Goal: Task Accomplishment & Management: Manage account settings

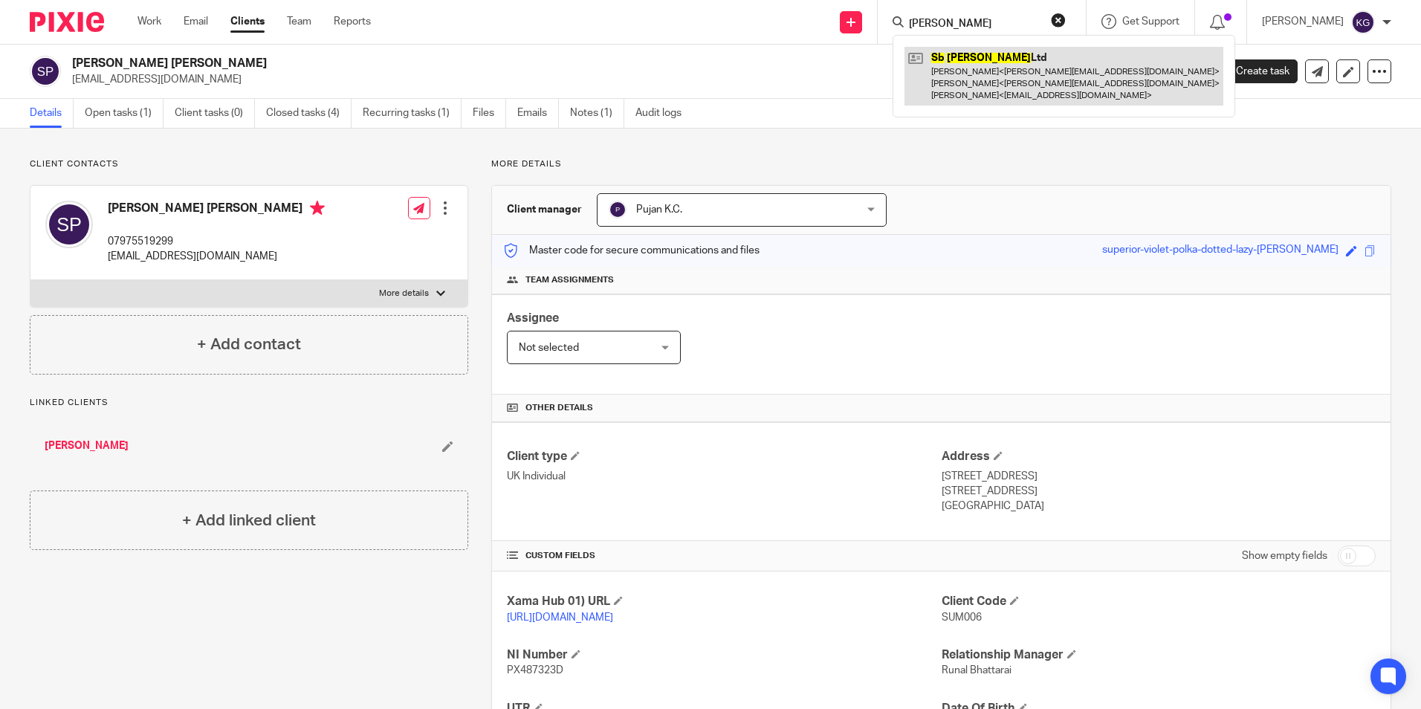
type input "sb clinton"
click at [996, 92] on link at bounding box center [1063, 76] width 319 height 59
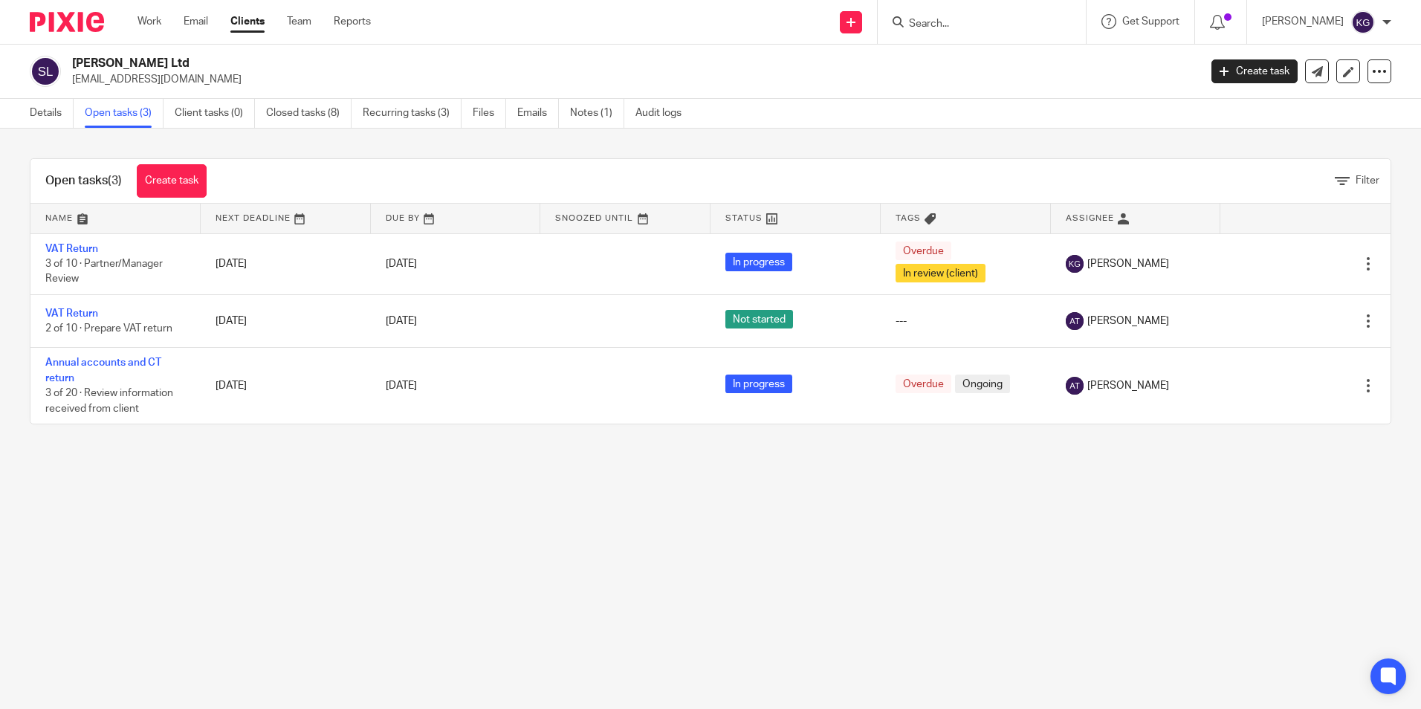
click at [945, 25] on input "Search" at bounding box center [974, 24] width 134 height 13
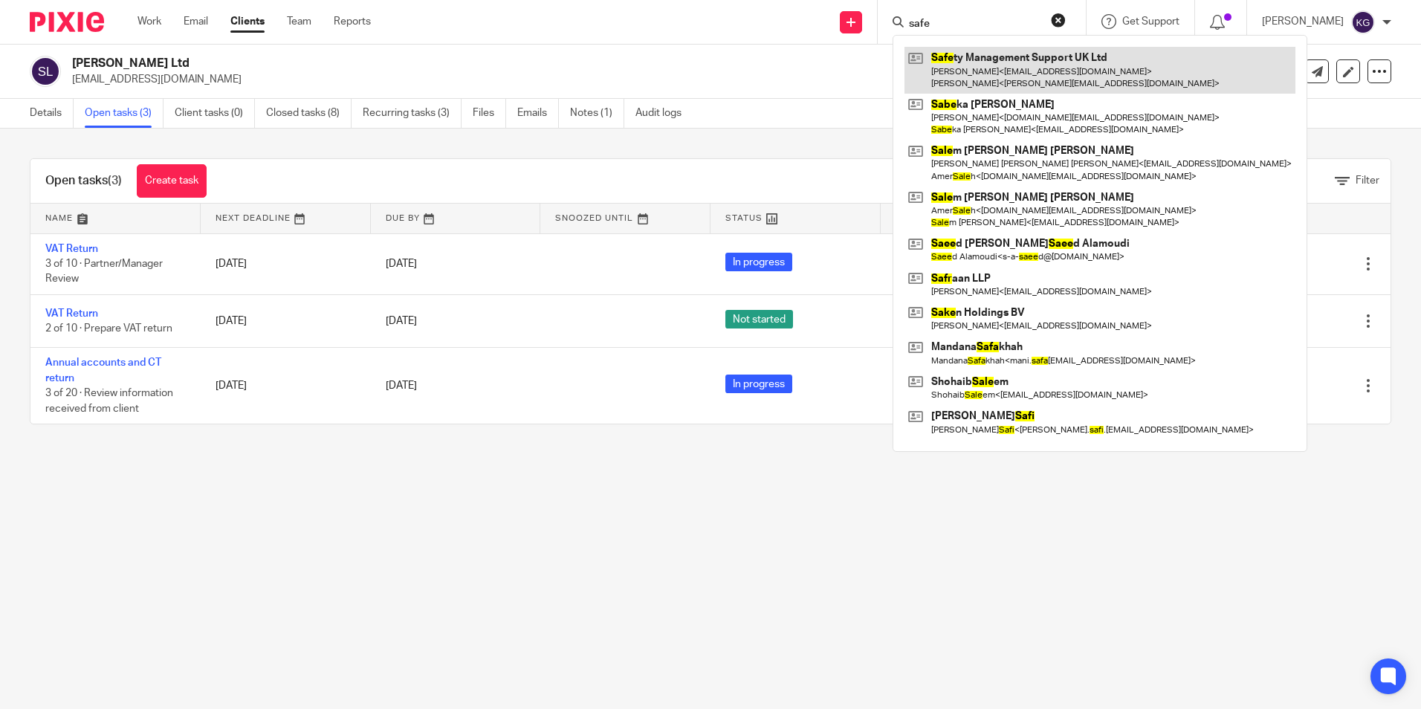
type input "safe"
click at [1098, 79] on link at bounding box center [1099, 70] width 391 height 46
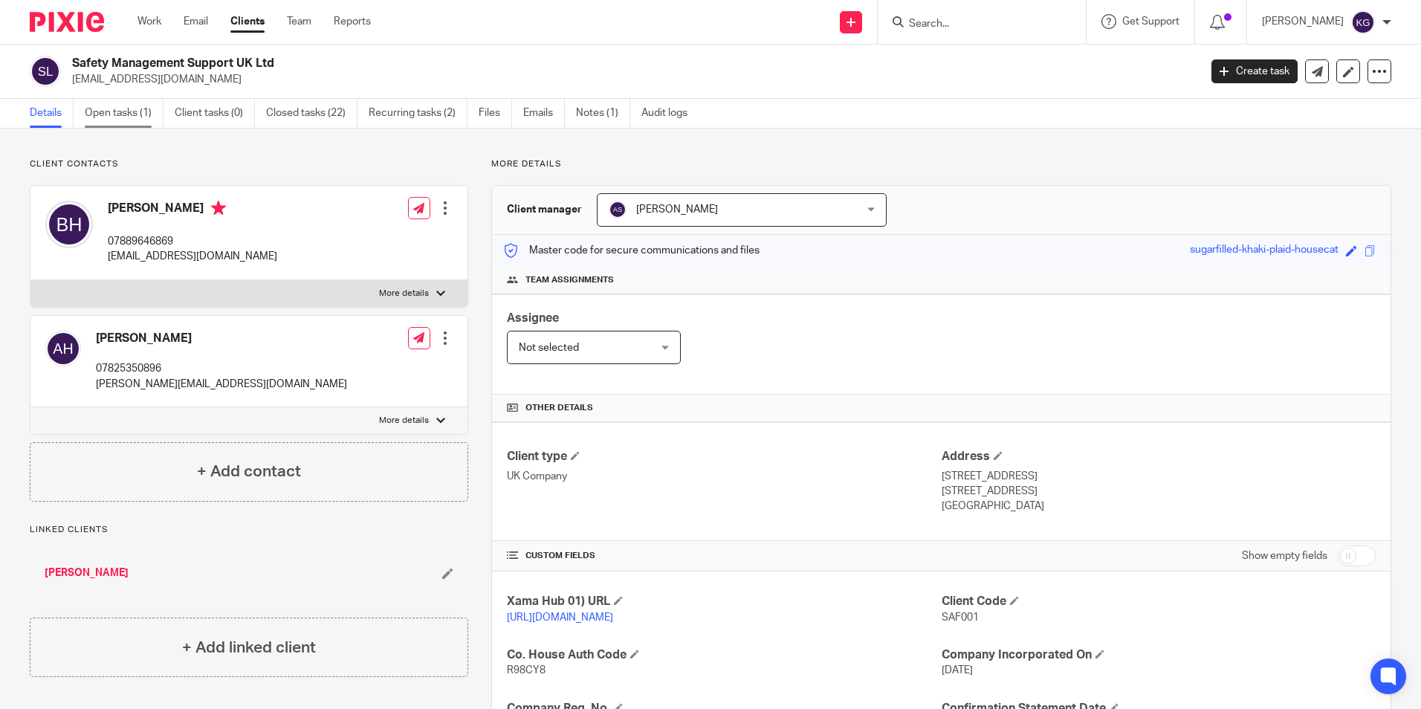
click at [129, 120] on link "Open tasks (1)" at bounding box center [124, 113] width 79 height 29
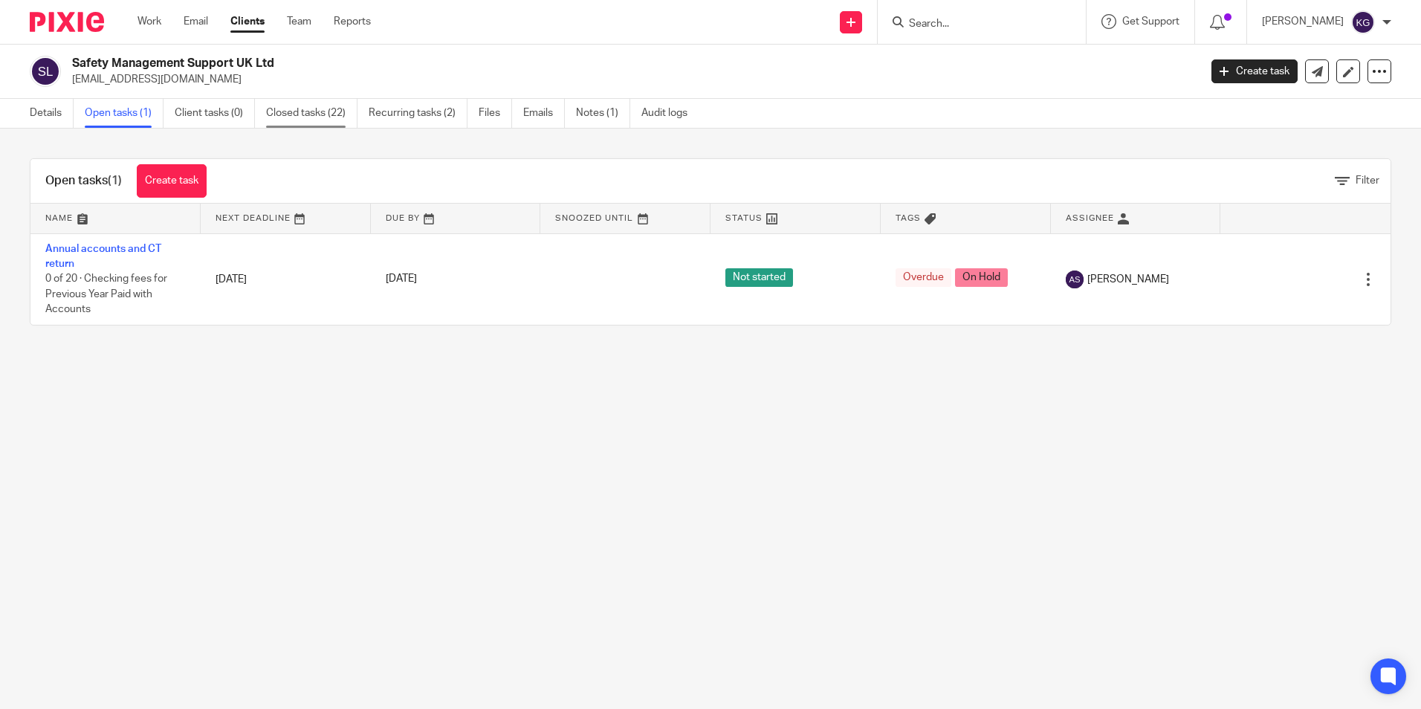
click at [310, 108] on link "Closed tasks (22)" at bounding box center [311, 113] width 91 height 29
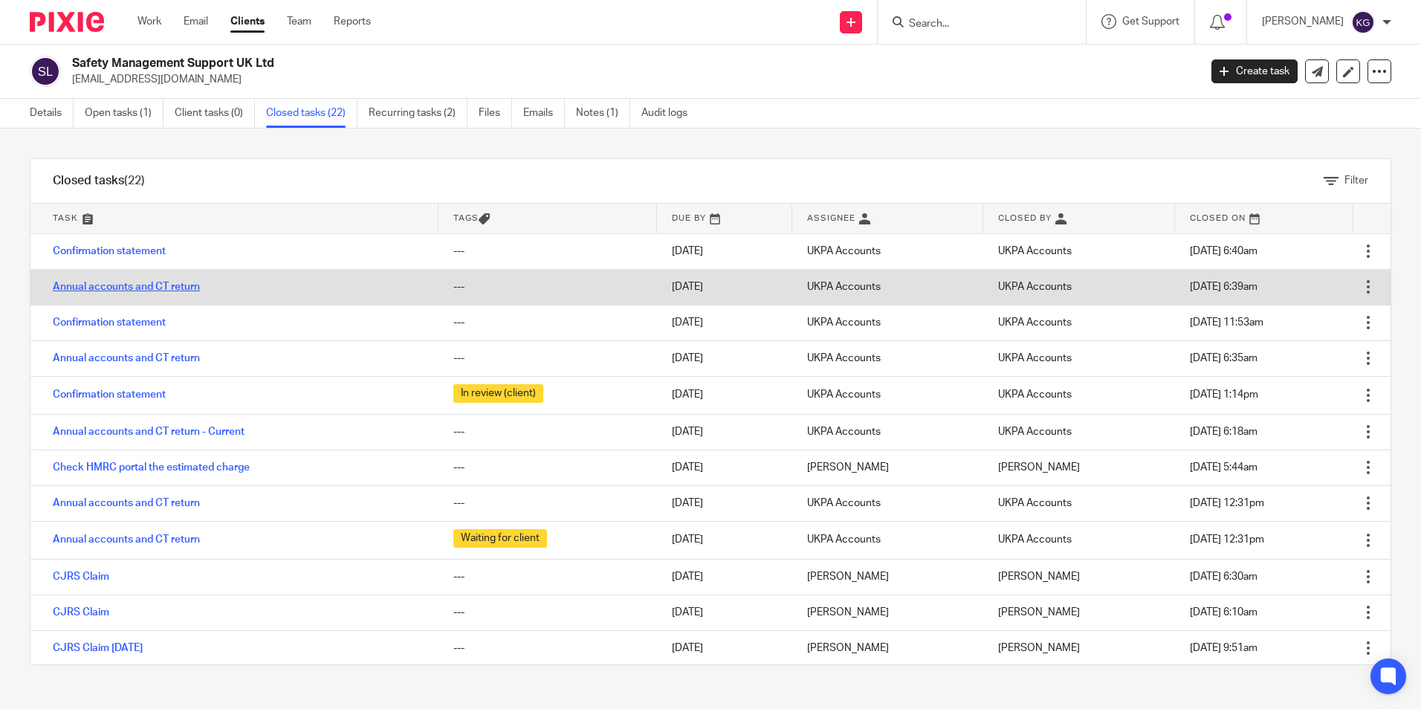
click at [116, 284] on link "Annual accounts and CT return" at bounding box center [126, 287] width 147 height 10
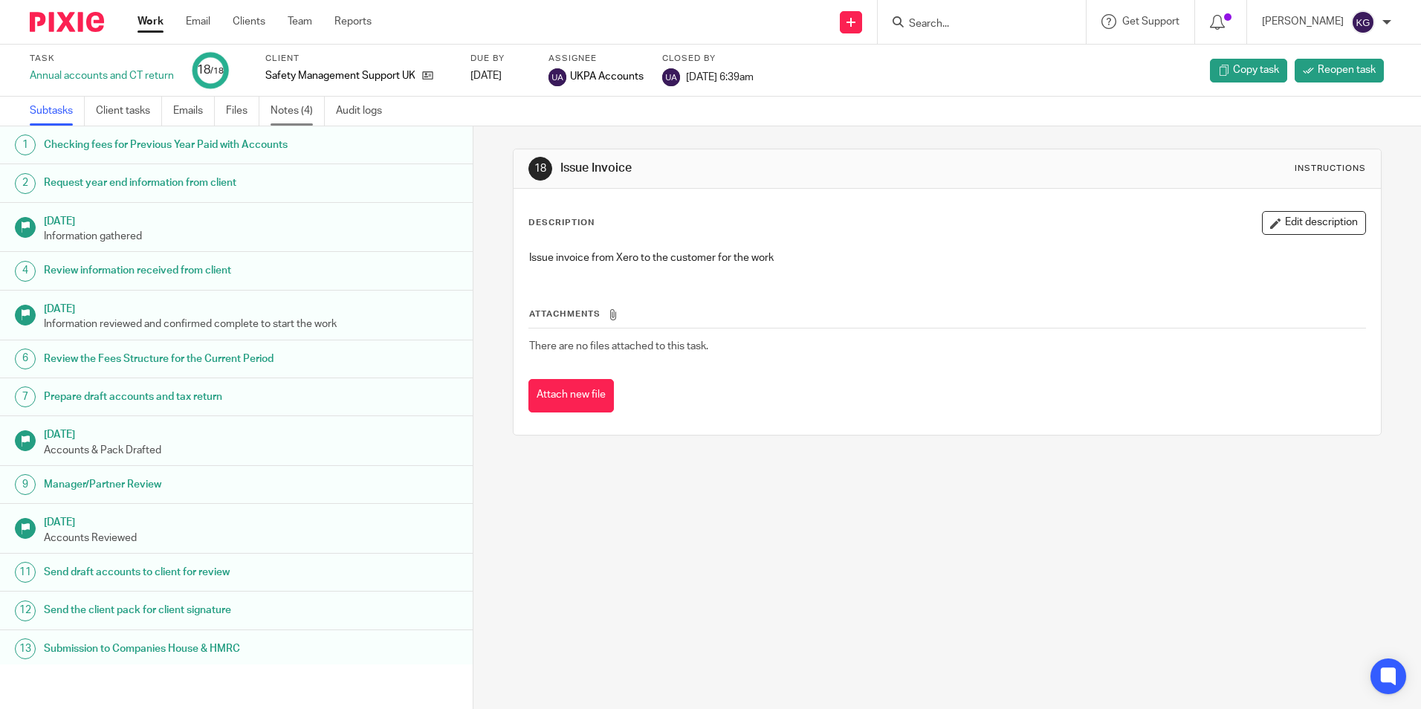
click at [291, 115] on link "Notes (4)" at bounding box center [297, 111] width 54 height 29
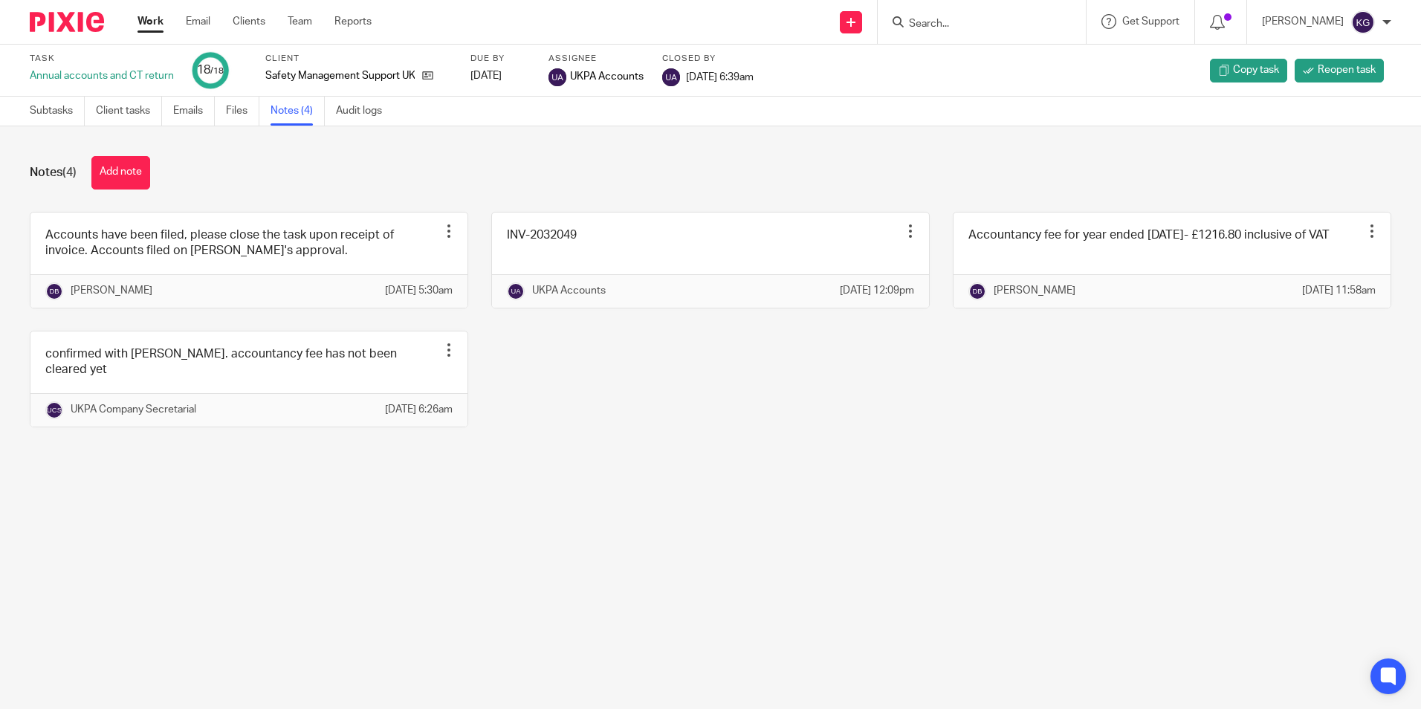
click at [263, 74] on div "Task Annual accounts and CT return 18 /18 Client Safety Management Support UK L…" at bounding box center [597, 71] width 1135 height 36
drag, startPoint x: 265, startPoint y: 74, endPoint x: 437, endPoint y: 87, distance: 172.1
click at [437, 87] on div "Client Safety Management Support UK Ltd" at bounding box center [358, 71] width 186 height 36
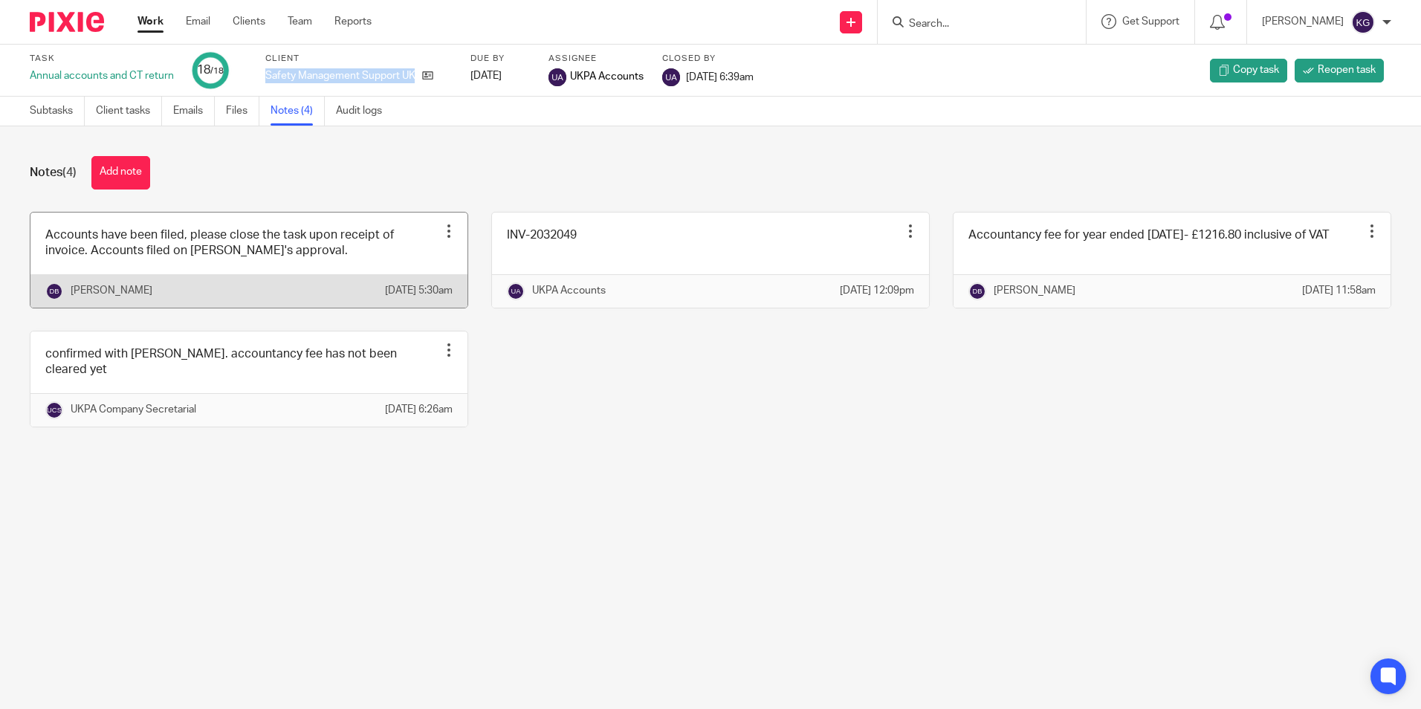
copy div "Safety Management Support UK Ltd"
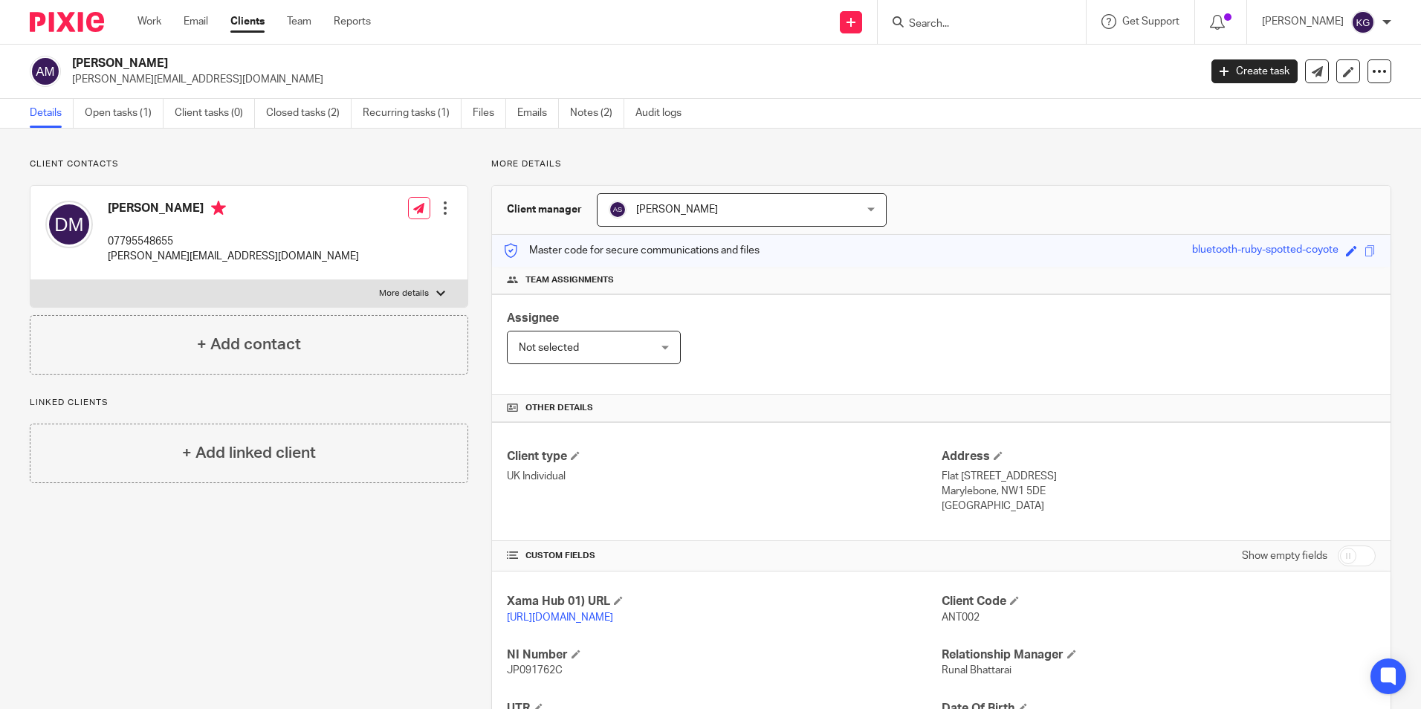
click at [958, 16] on form at bounding box center [986, 22] width 158 height 19
click at [956, 20] on input "Search" at bounding box center [974, 24] width 134 height 13
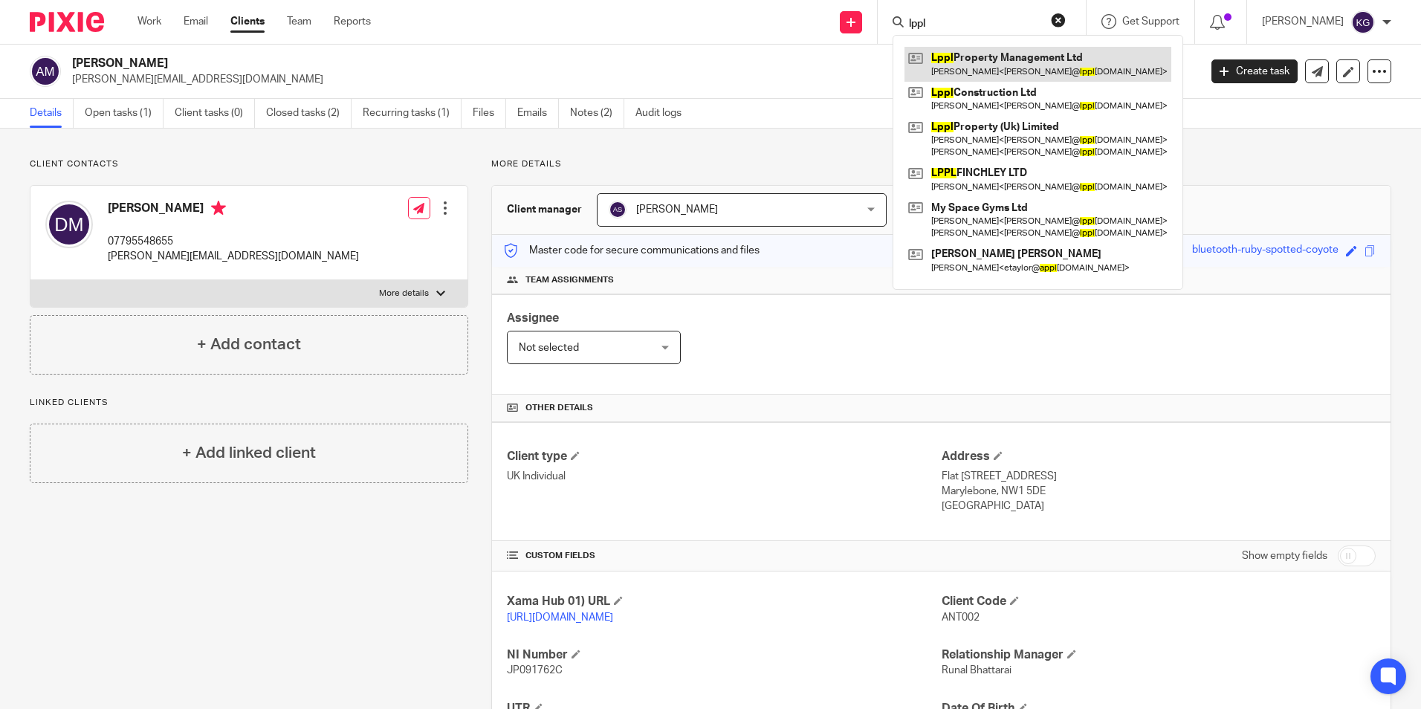
type input "lppl"
click at [974, 67] on link at bounding box center [1037, 64] width 267 height 34
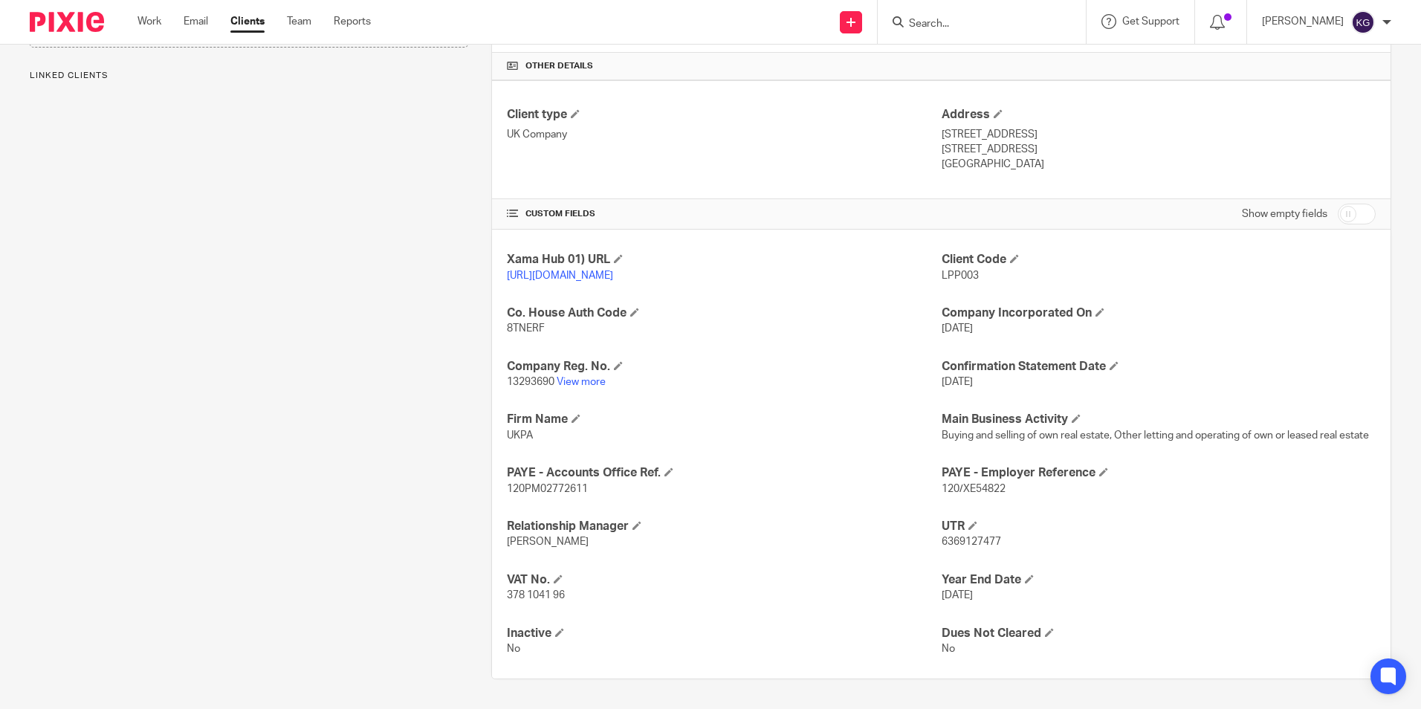
scroll to position [357, 0]
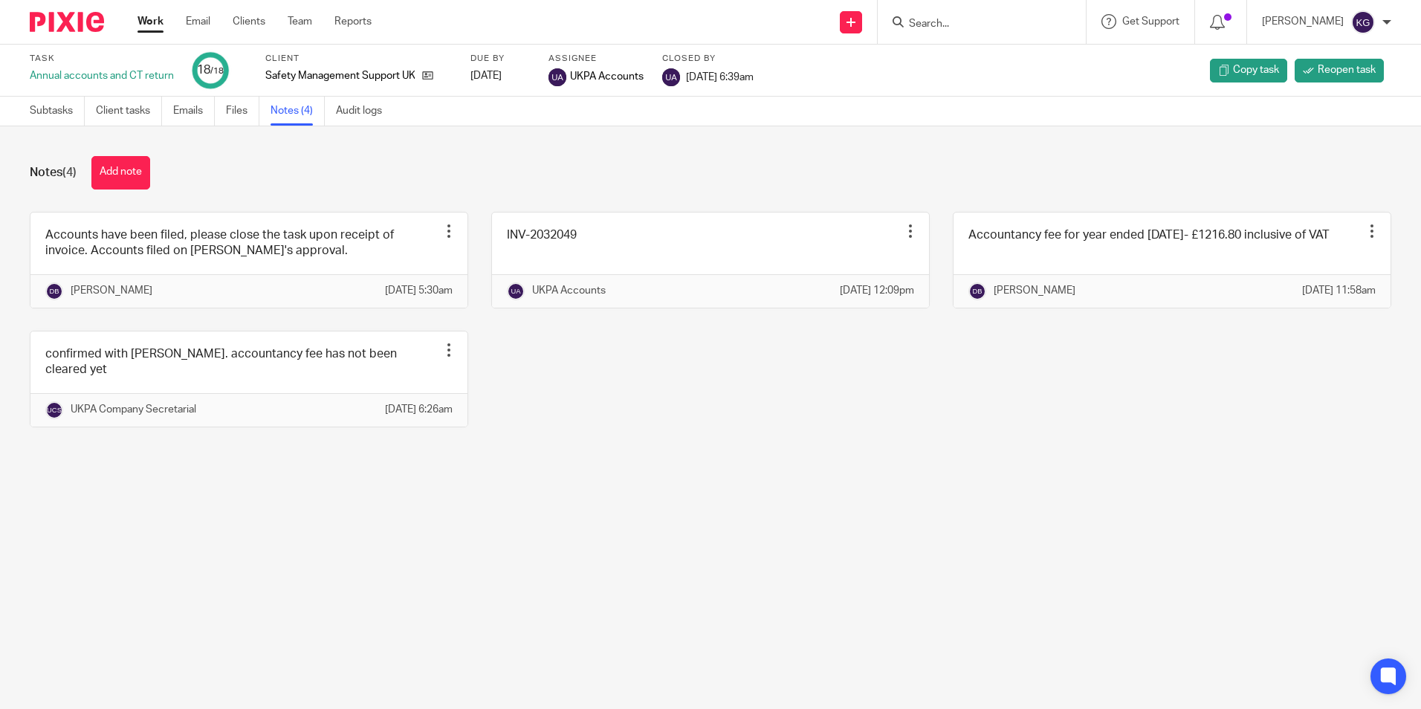
click at [1019, 10] on div at bounding box center [982, 22] width 208 height 44
click at [1008, 22] on input "Search" at bounding box center [974, 24] width 134 height 13
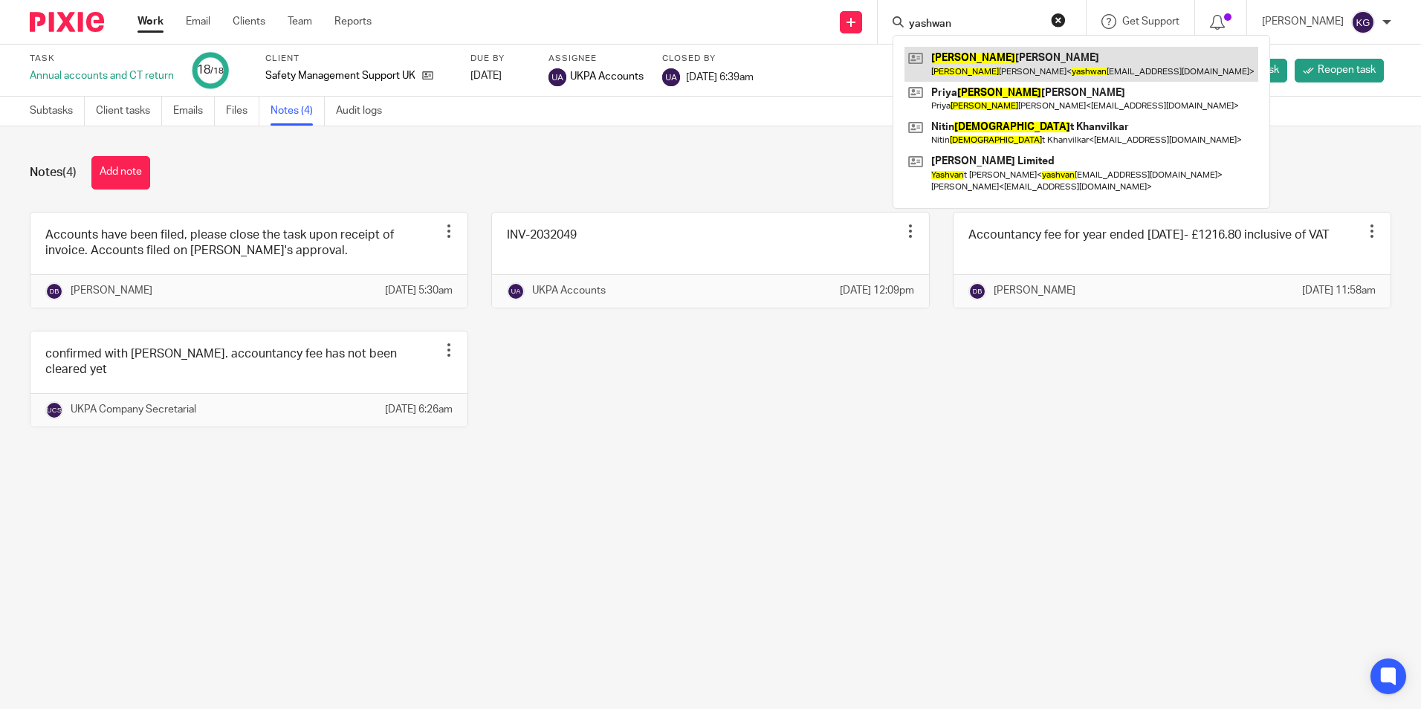
type input "yashwan"
click at [1060, 79] on link at bounding box center [1081, 64] width 354 height 34
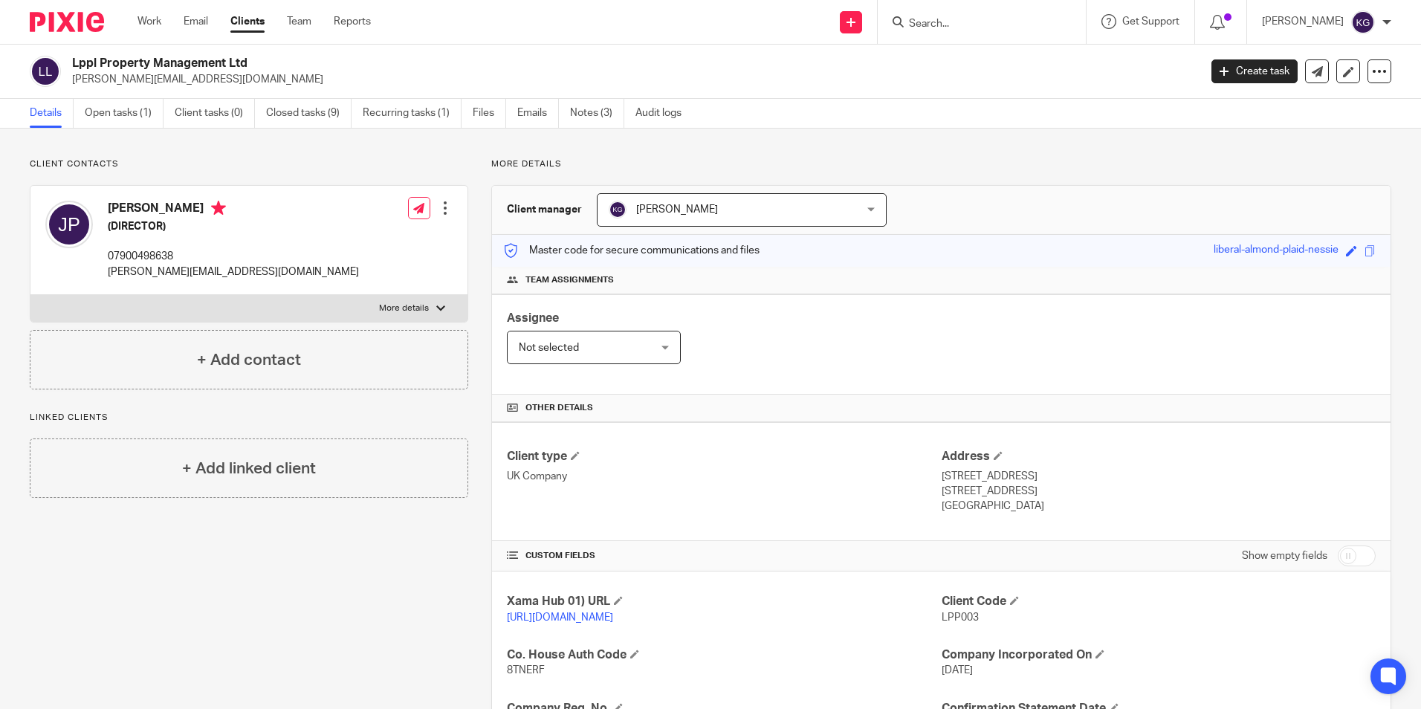
click at [984, 24] on input "Search" at bounding box center [974, 24] width 134 height 13
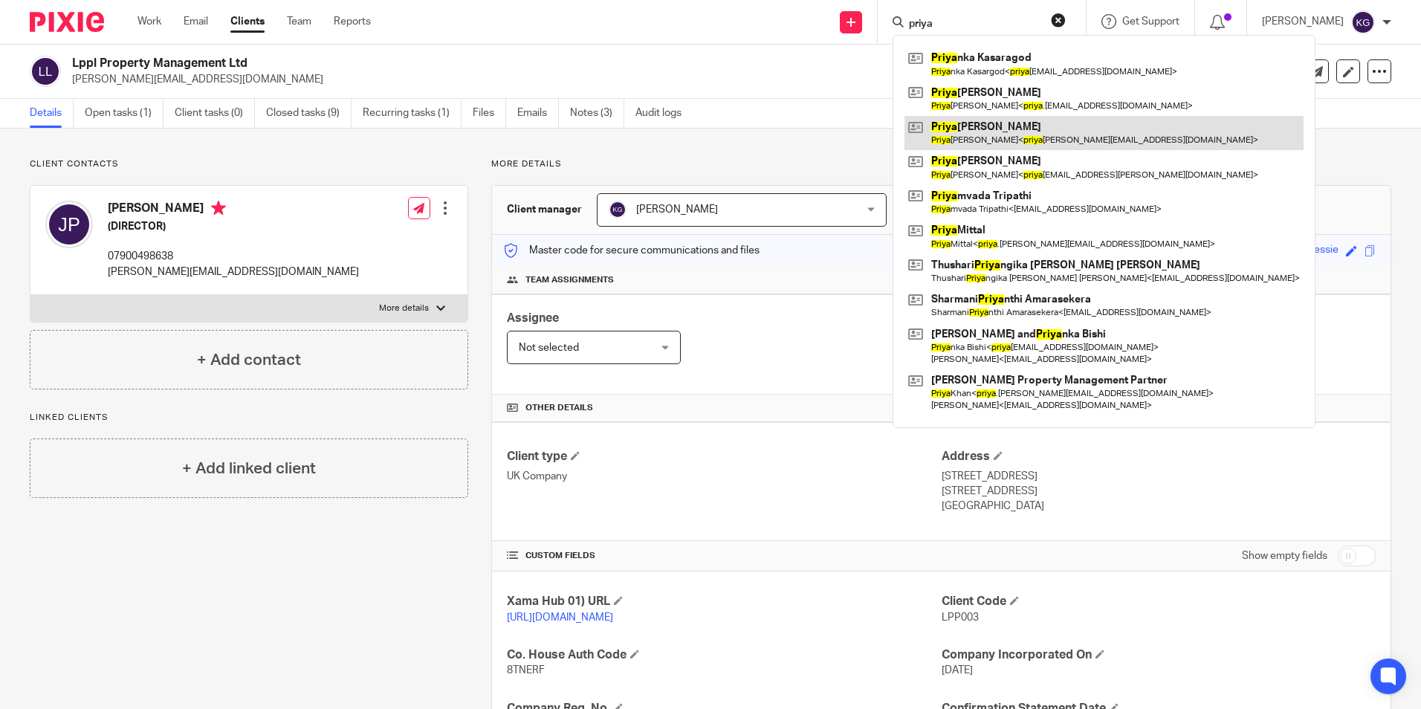
type input "priya"
click at [1038, 135] on link at bounding box center [1103, 133] width 399 height 34
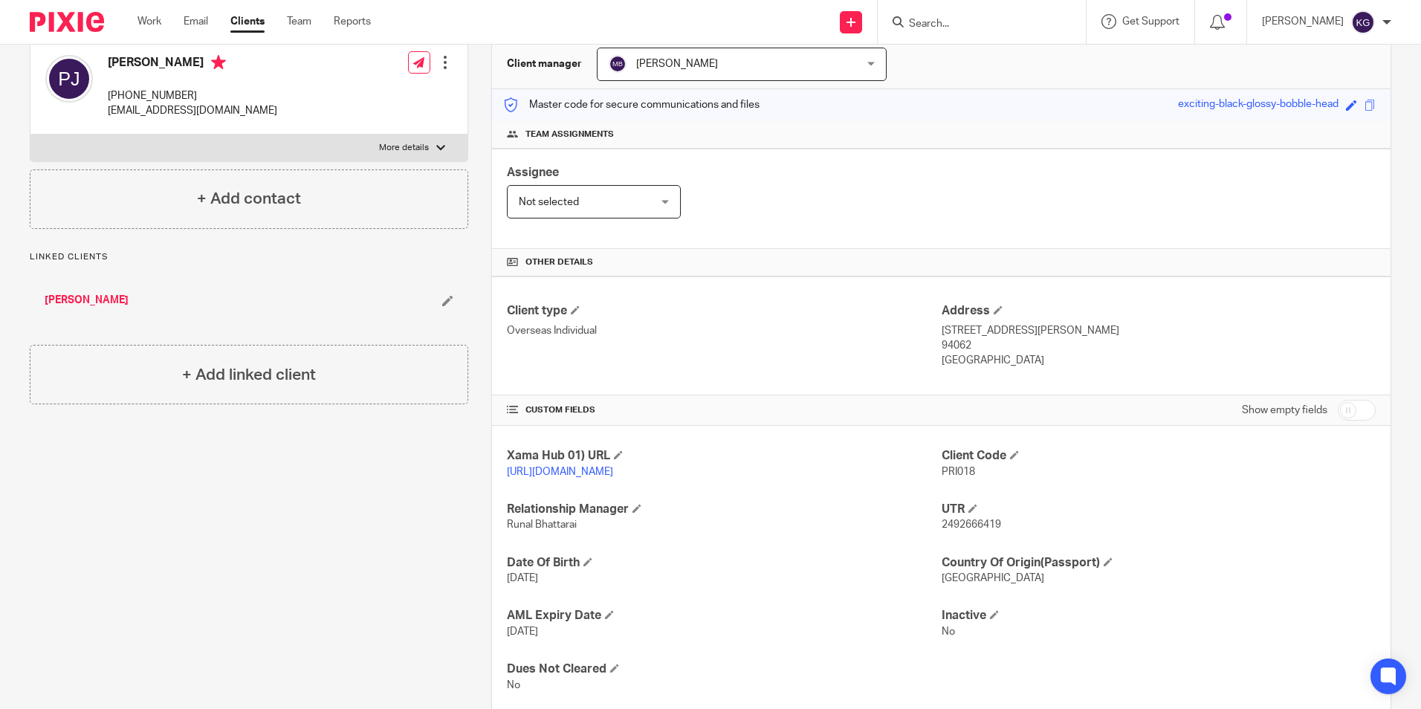
scroll to position [197, 0]
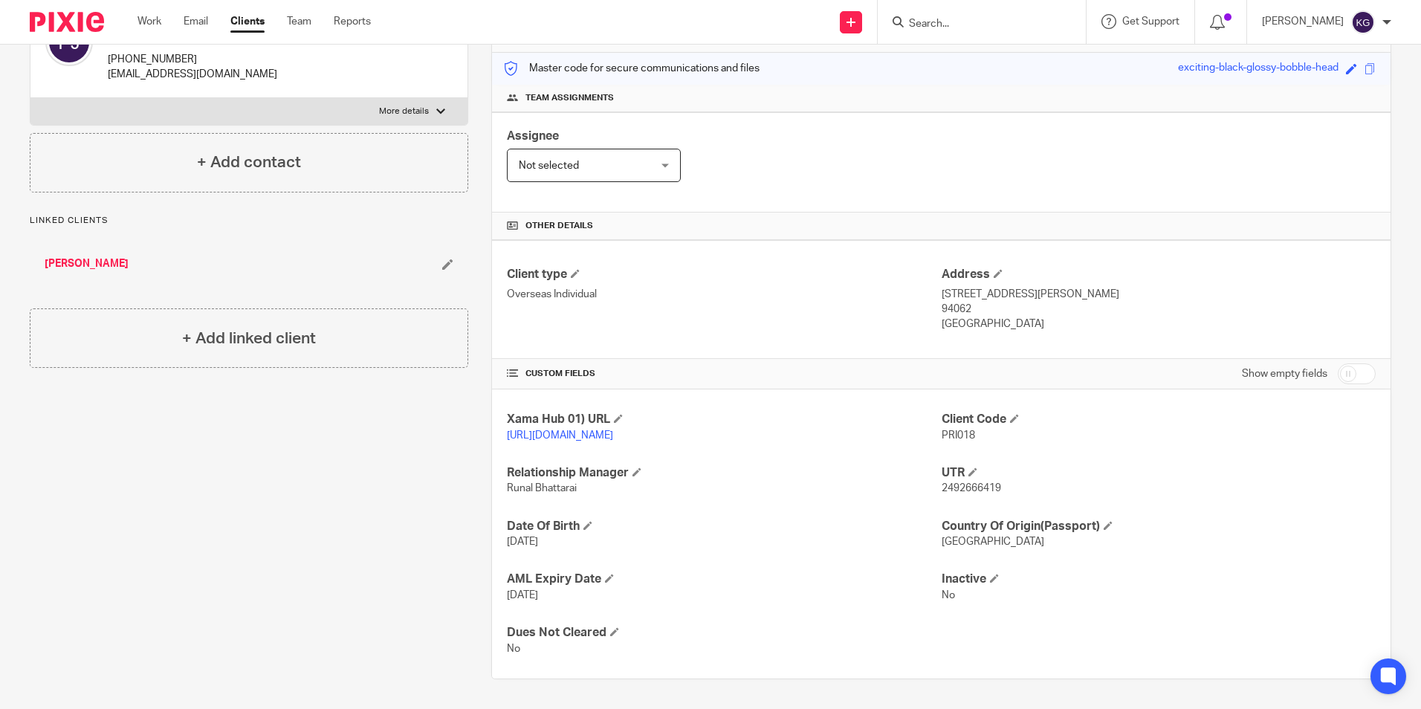
click at [952, 492] on span "2492666419" at bounding box center [970, 488] width 59 height 10
click at [953, 491] on span "2492666419" at bounding box center [970, 488] width 59 height 10
copy span "2492666419"
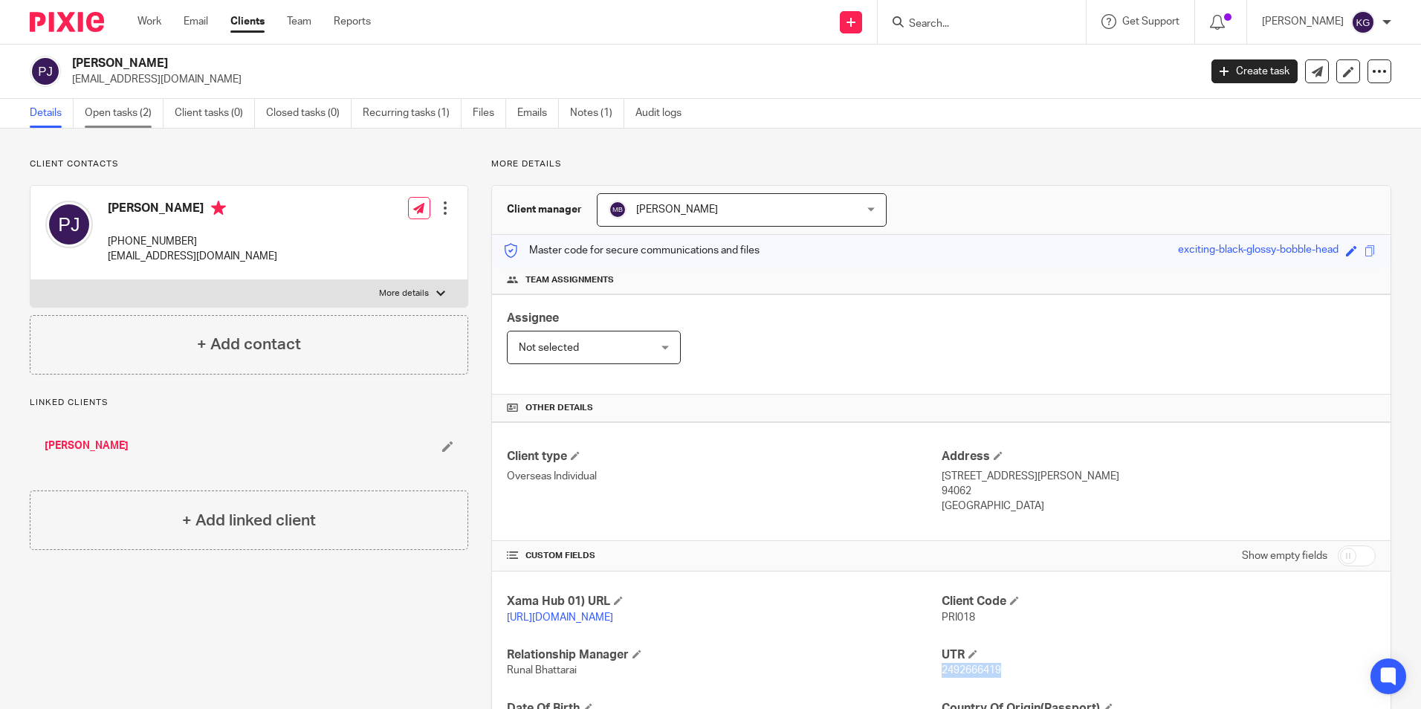
click at [103, 112] on link "Open tasks (2)" at bounding box center [124, 113] width 79 height 29
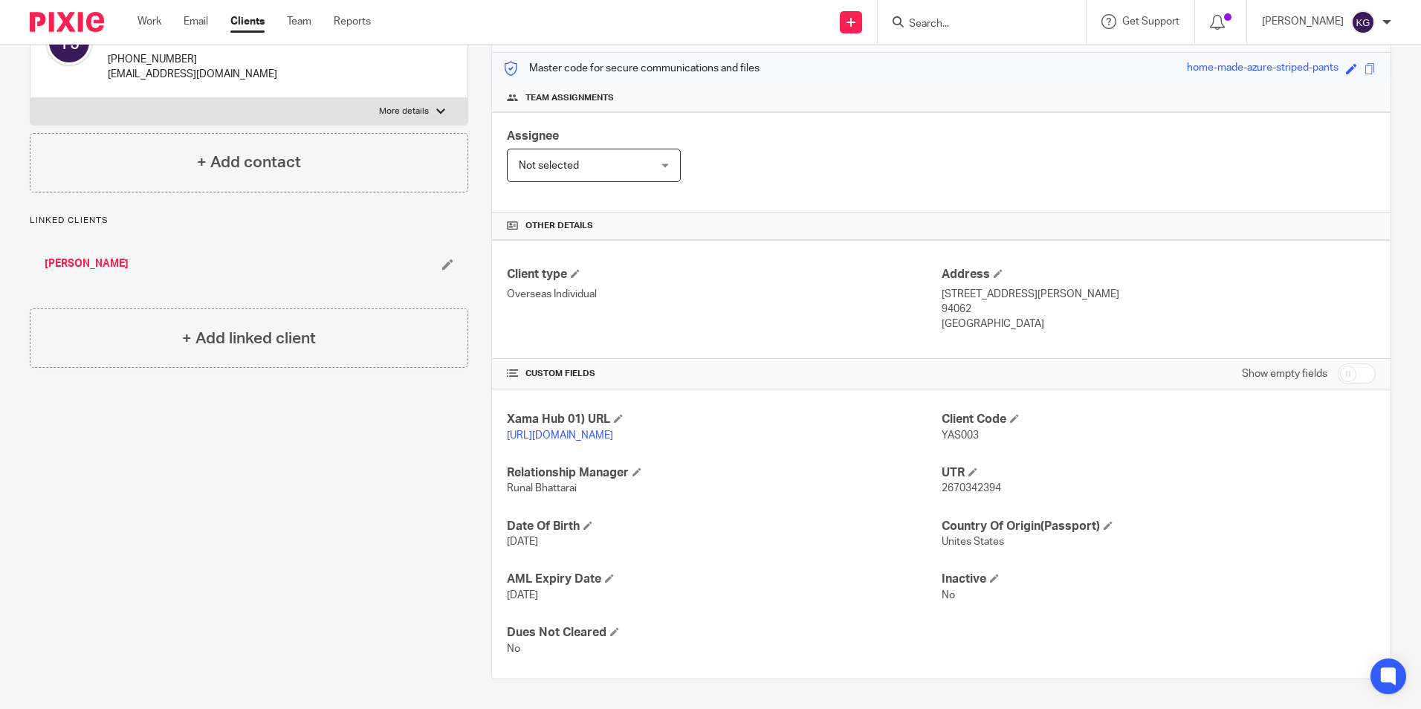
click at [947, 491] on span "2670342394" at bounding box center [970, 488] width 59 height 10
click at [947, 490] on span "2670342394" at bounding box center [970, 488] width 59 height 10
copy span "2670342394"
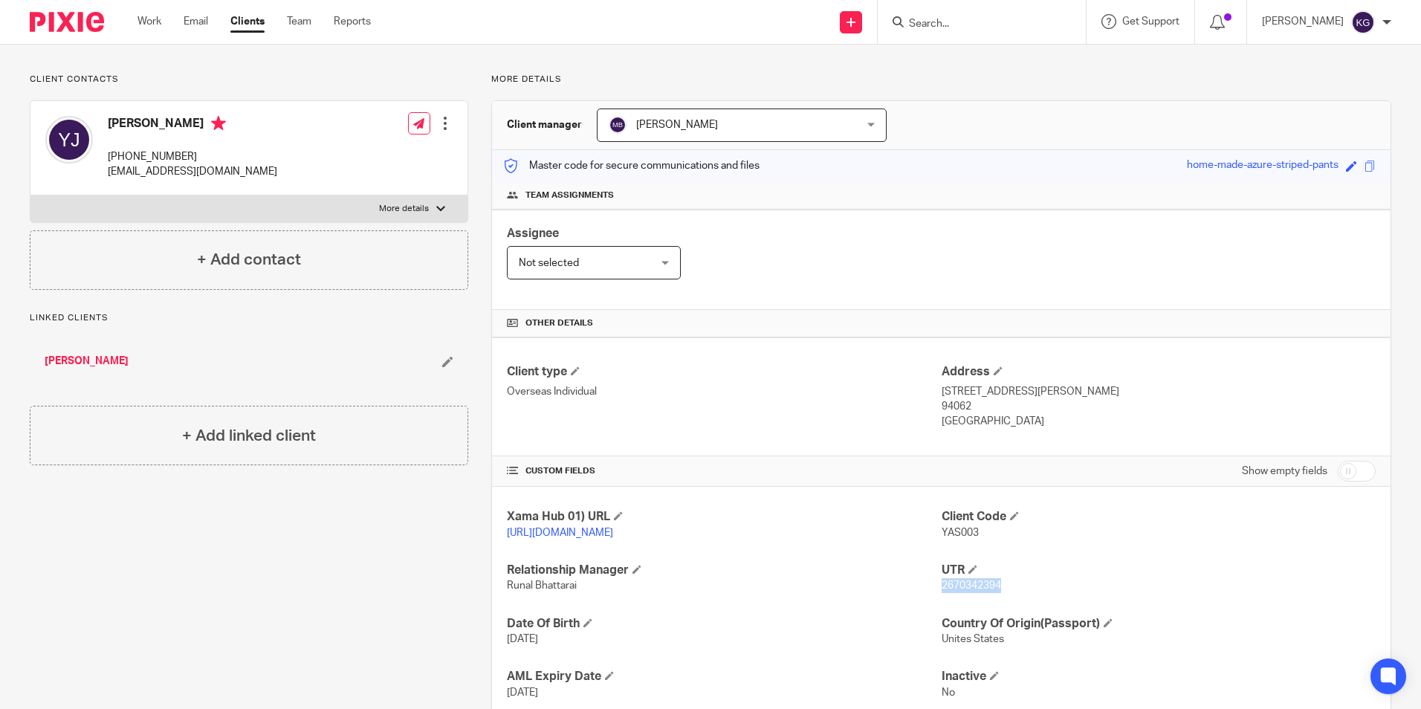
scroll to position [0, 0]
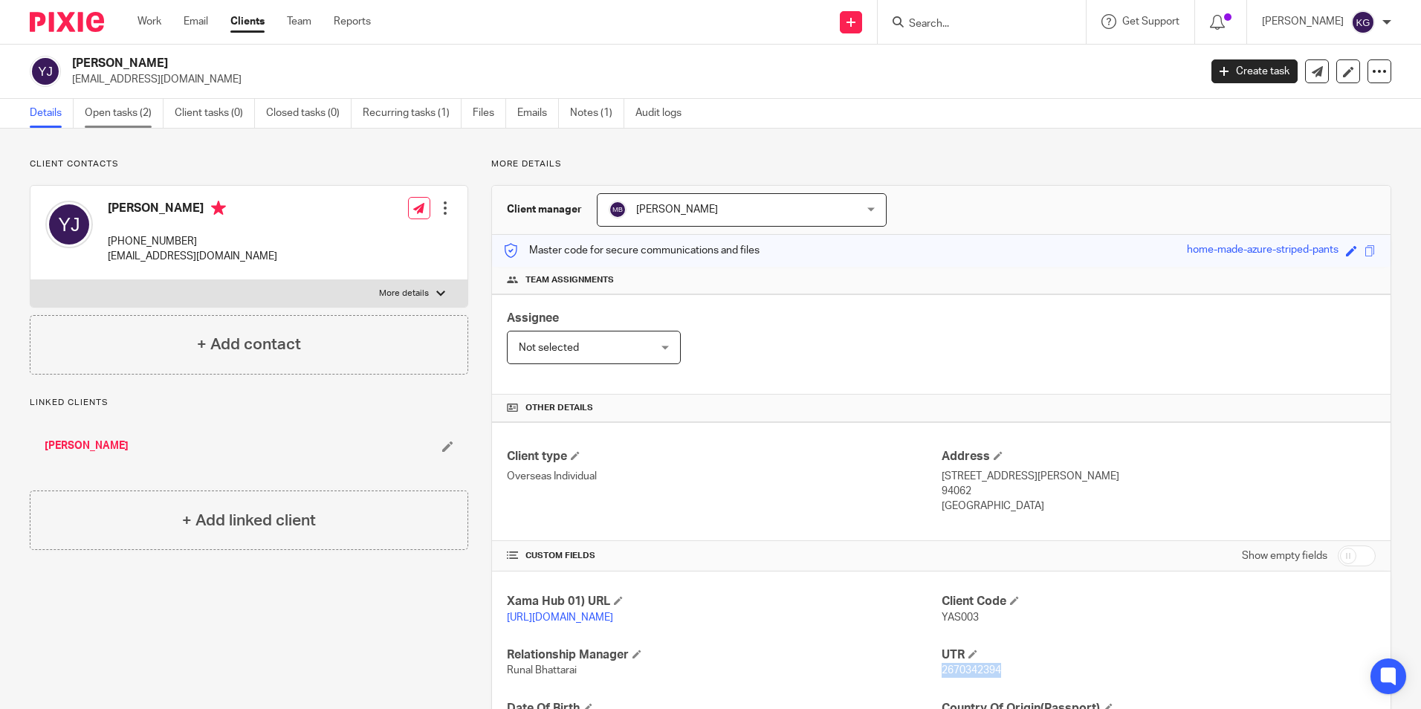
click at [137, 112] on link "Open tasks (2)" at bounding box center [124, 113] width 79 height 29
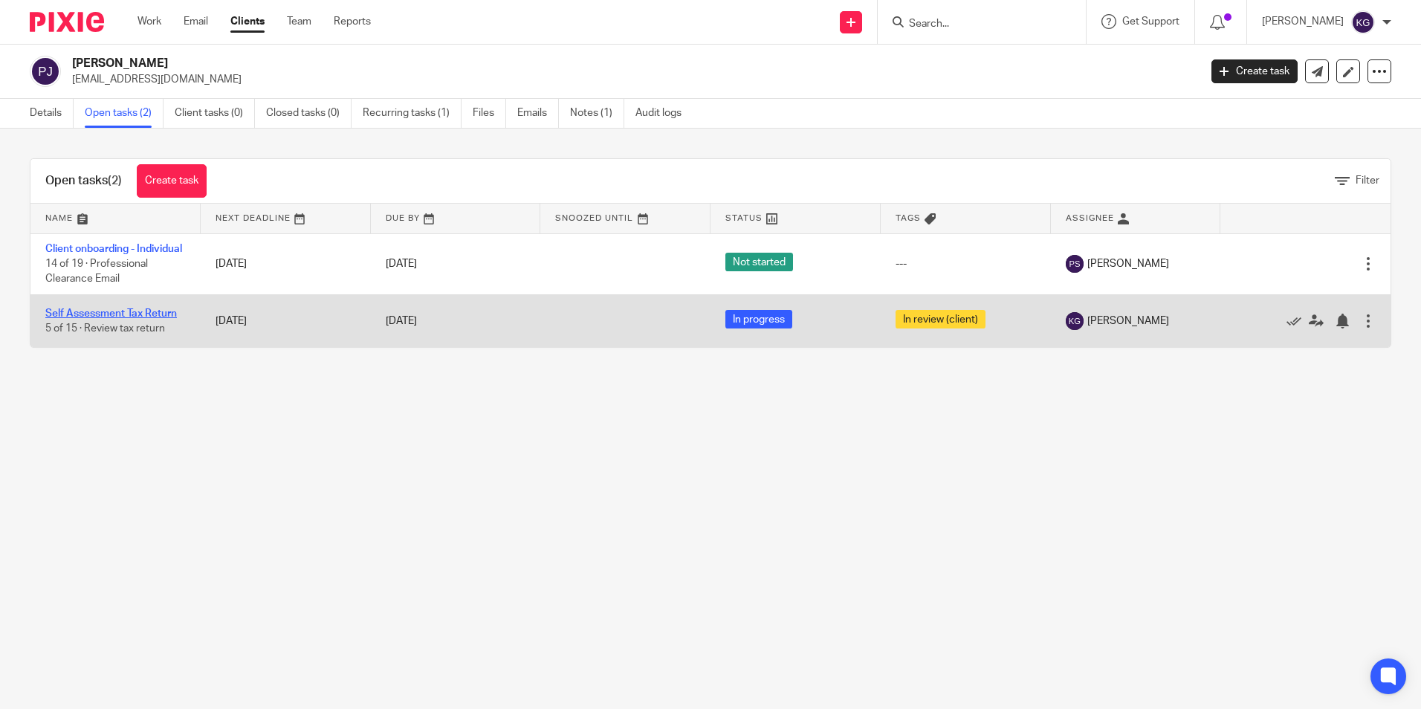
click at [166, 319] on link "Self Assessment Tax Return" at bounding box center [111, 313] width 132 height 10
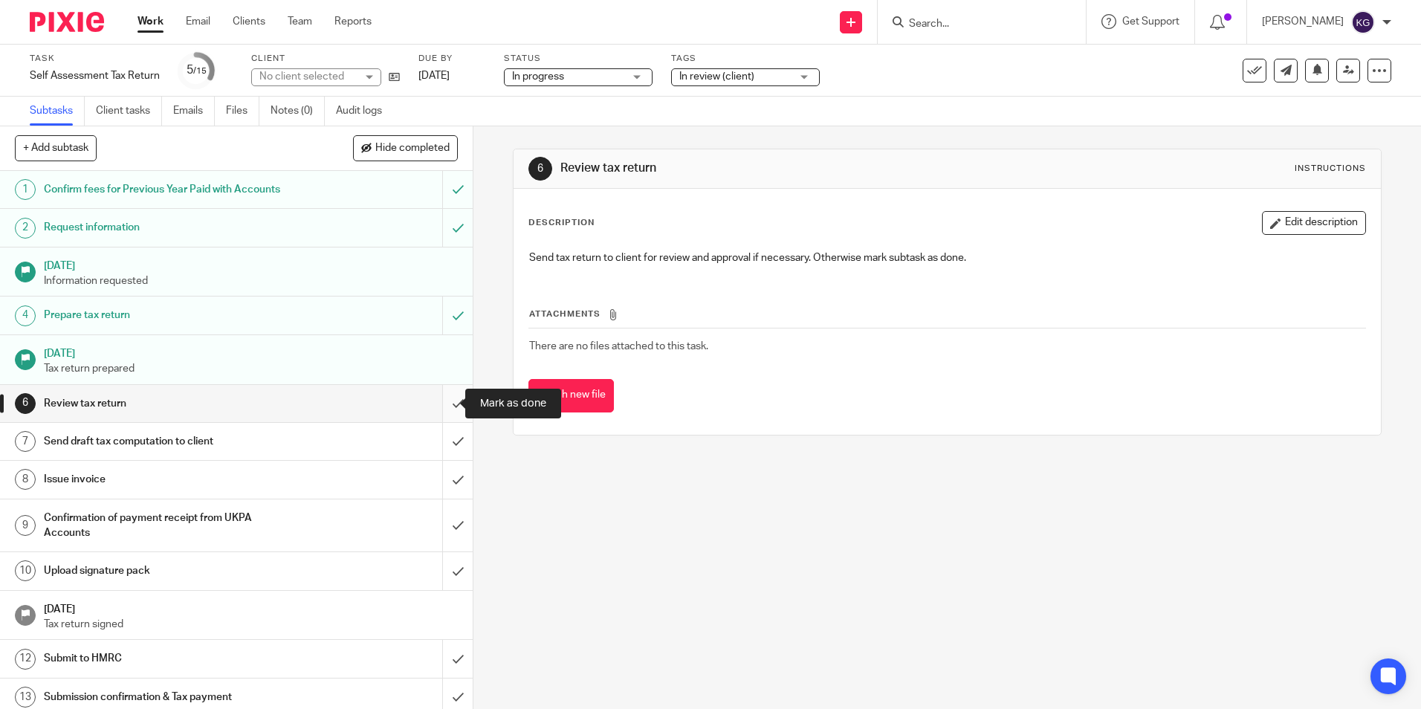
click at [439, 403] on input "submit" at bounding box center [236, 403] width 473 height 37
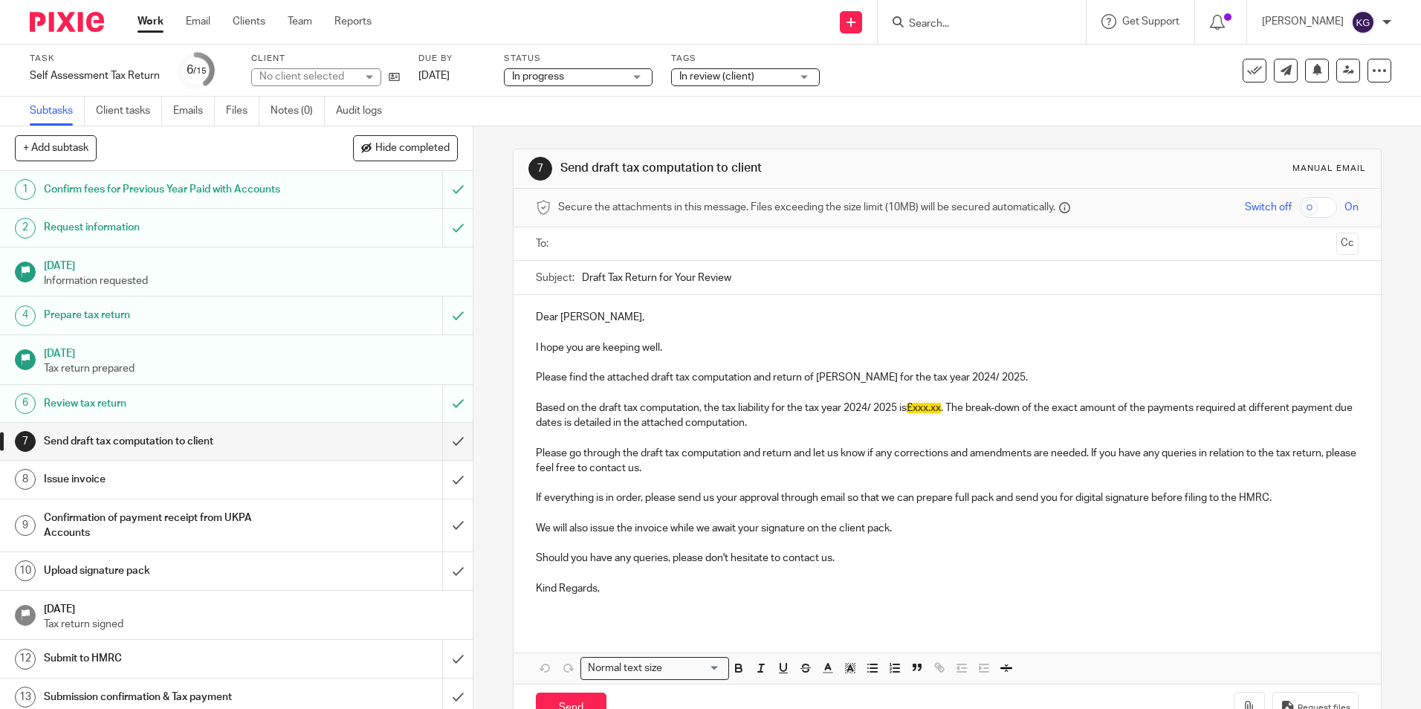
click at [750, 80] on span "In review (client)" at bounding box center [716, 76] width 75 height 10
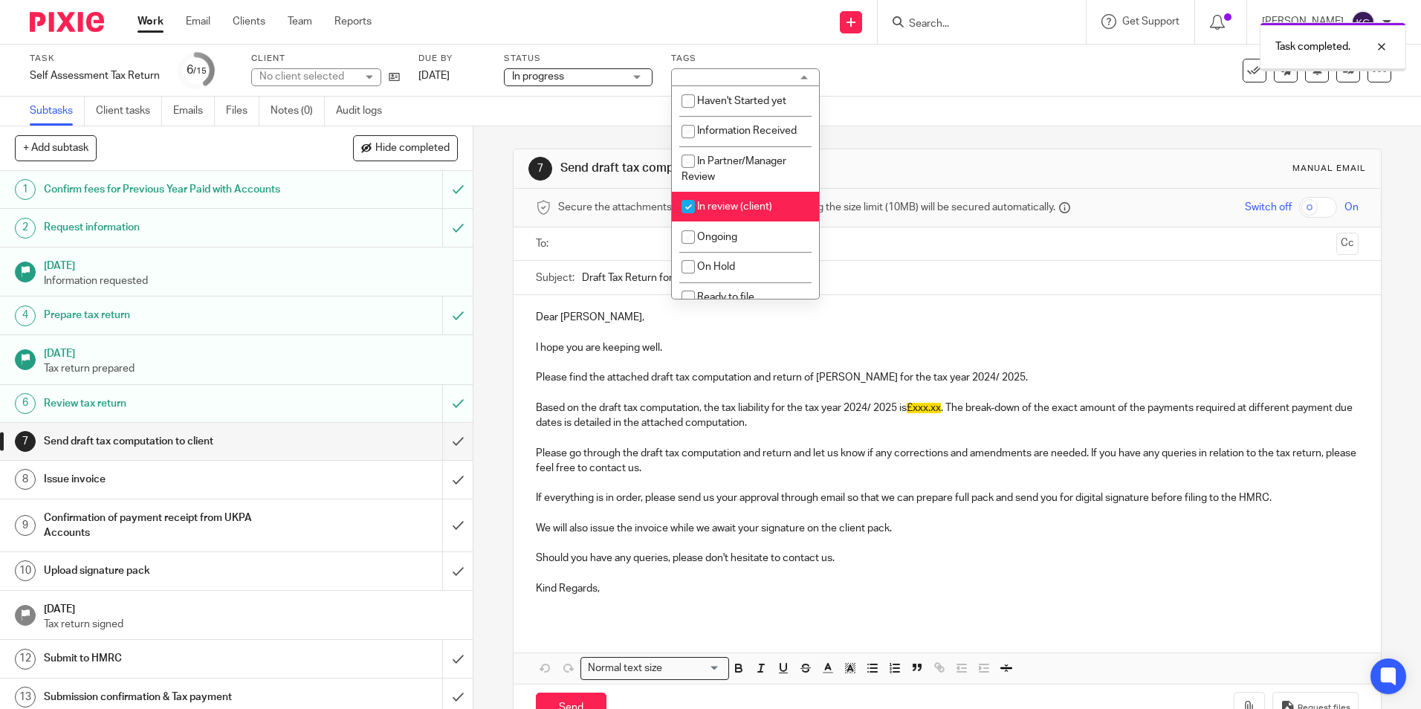
click at [731, 202] on span "In review (client)" at bounding box center [734, 206] width 75 height 10
checkbox input "false"
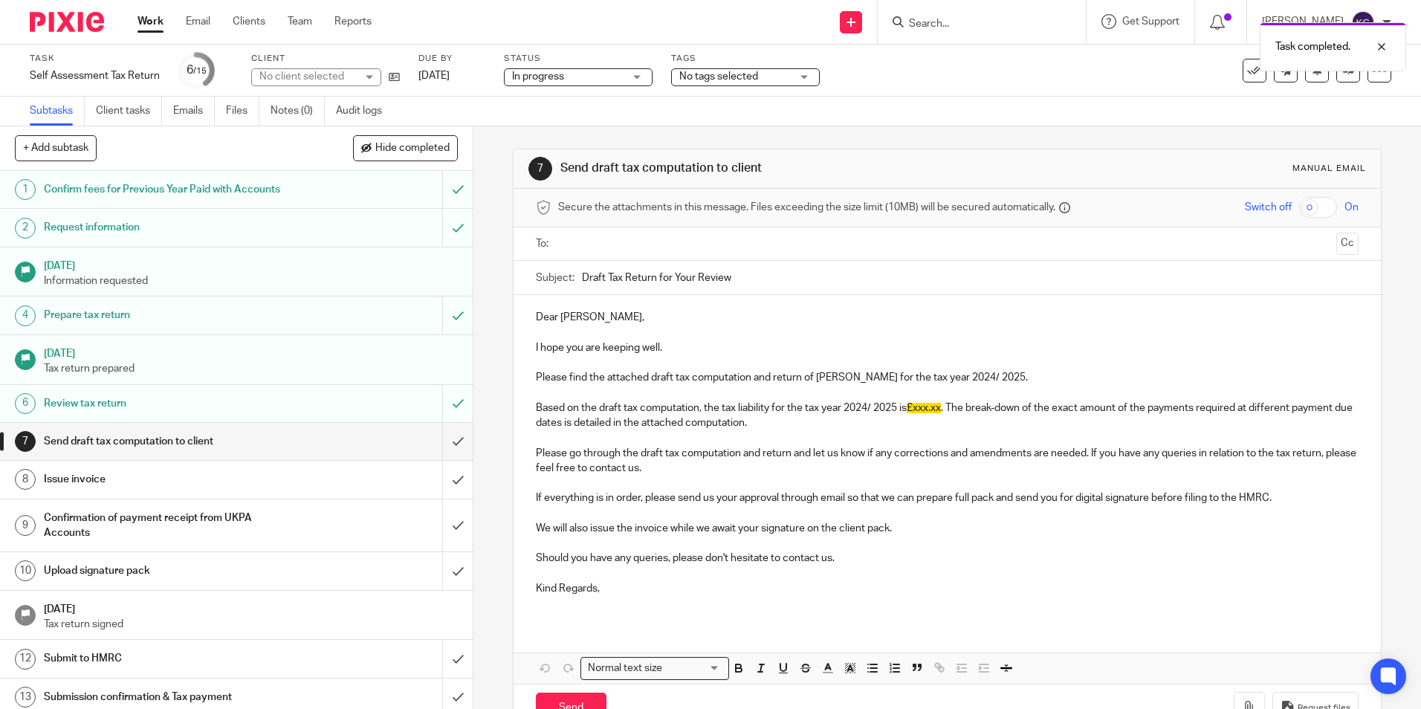
click at [933, 94] on div "Task Self Assessment Tax Return Save Self Assessment Tax Return 6 /15 Client No…" at bounding box center [710, 71] width 1421 height 52
click at [1336, 73] on link at bounding box center [1348, 71] width 24 height 24
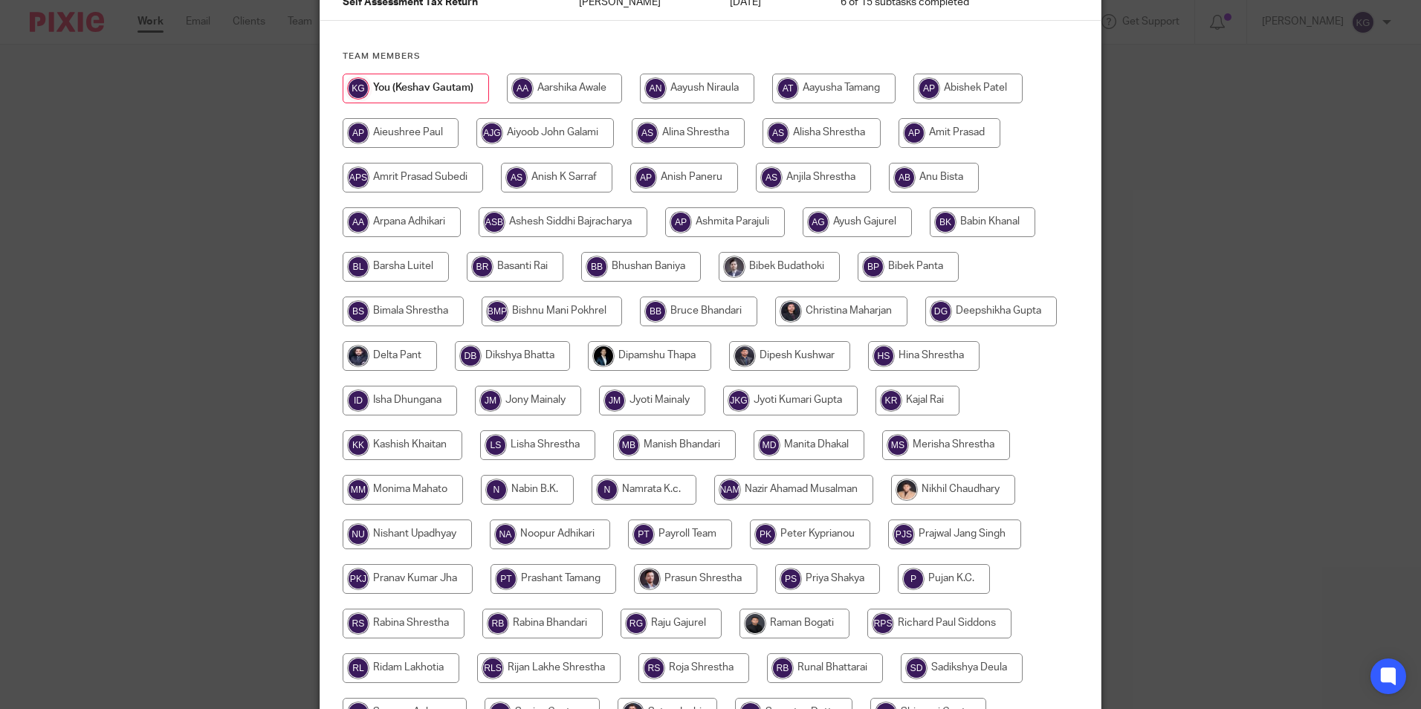
scroll to position [297, 0]
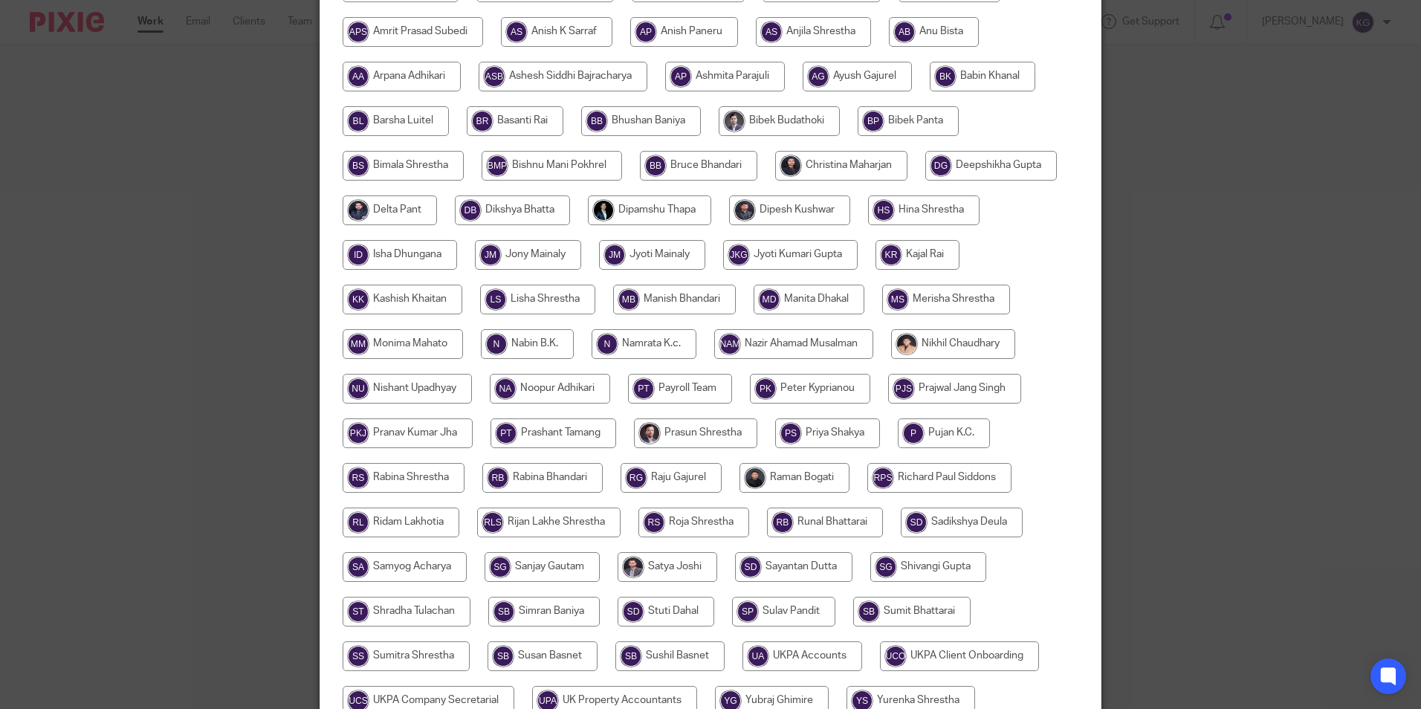
click at [692, 520] on input "radio" at bounding box center [693, 522] width 111 height 30
radio input "true"
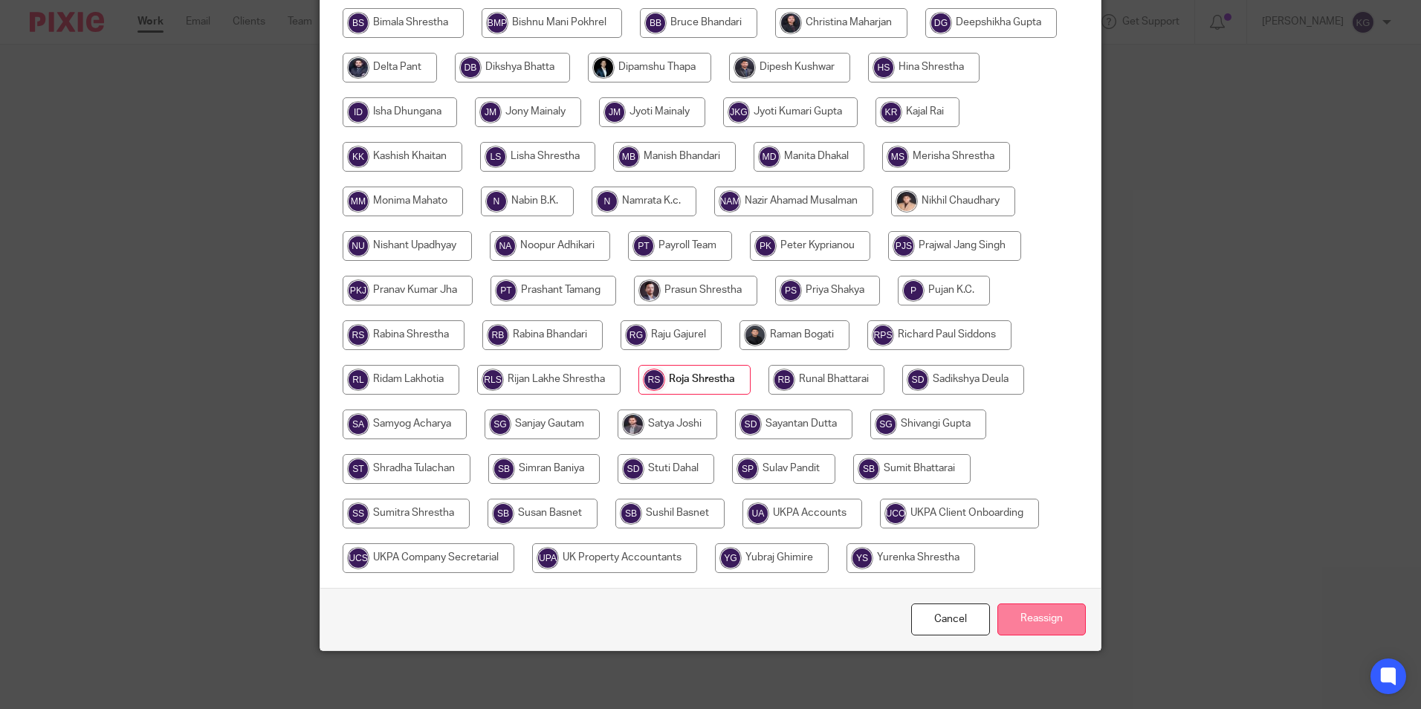
scroll to position [441, 0]
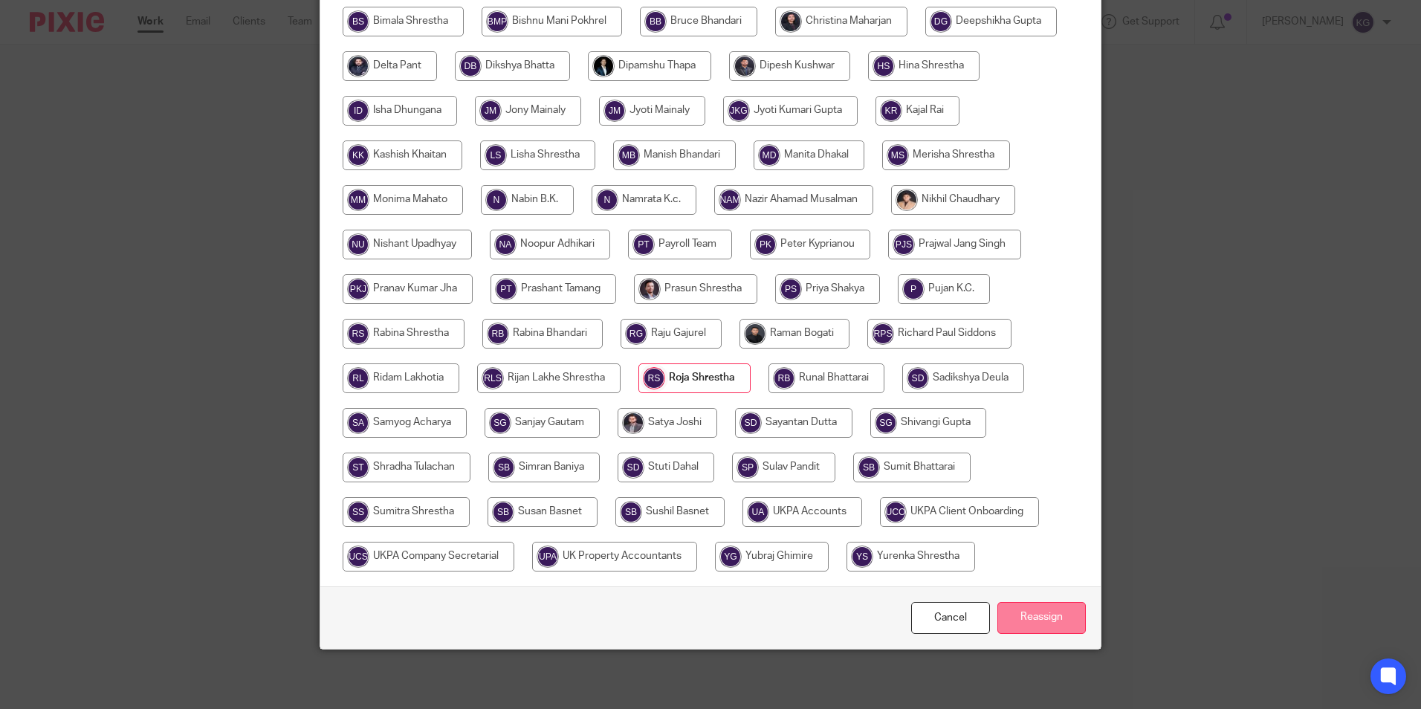
click at [1013, 617] on input "Reassign" at bounding box center [1041, 618] width 88 height 32
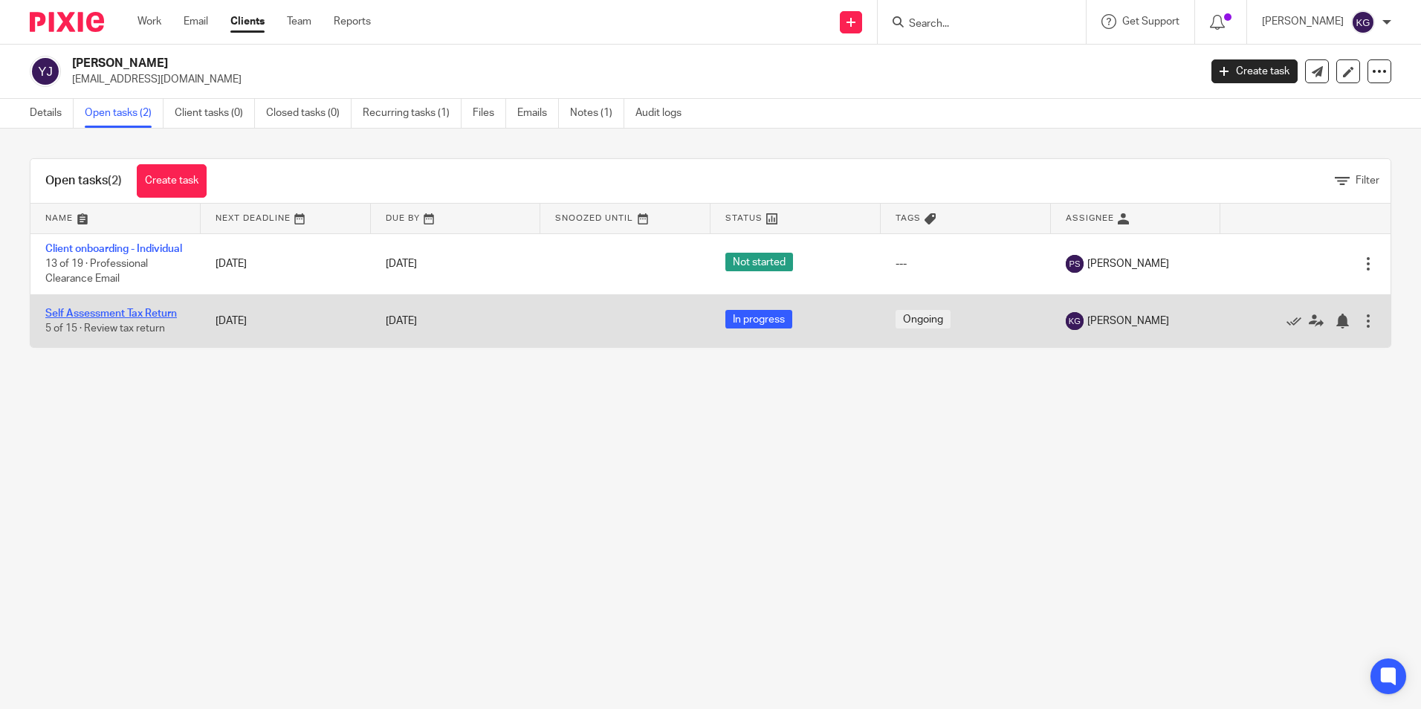
click at [104, 319] on link "Self Assessment Tax Return" at bounding box center [111, 313] width 132 height 10
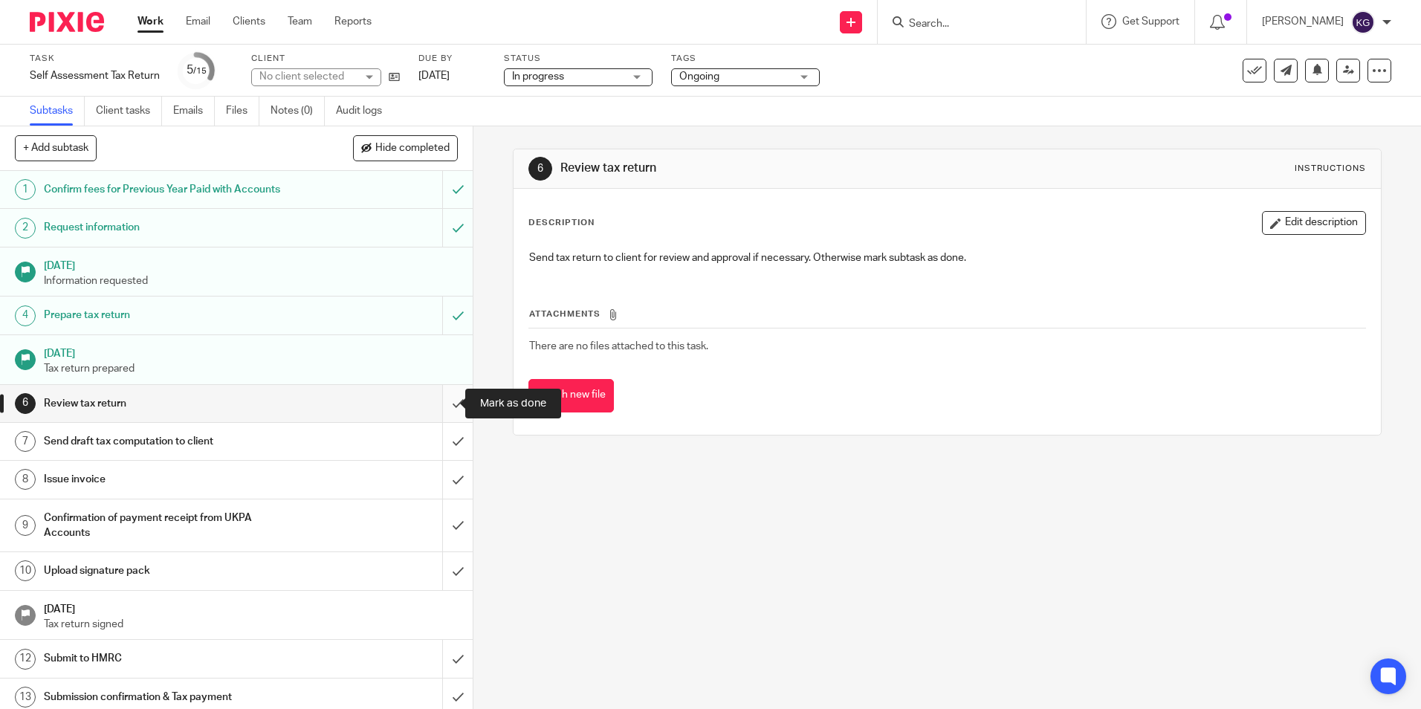
click at [452, 404] on input "submit" at bounding box center [236, 403] width 473 height 37
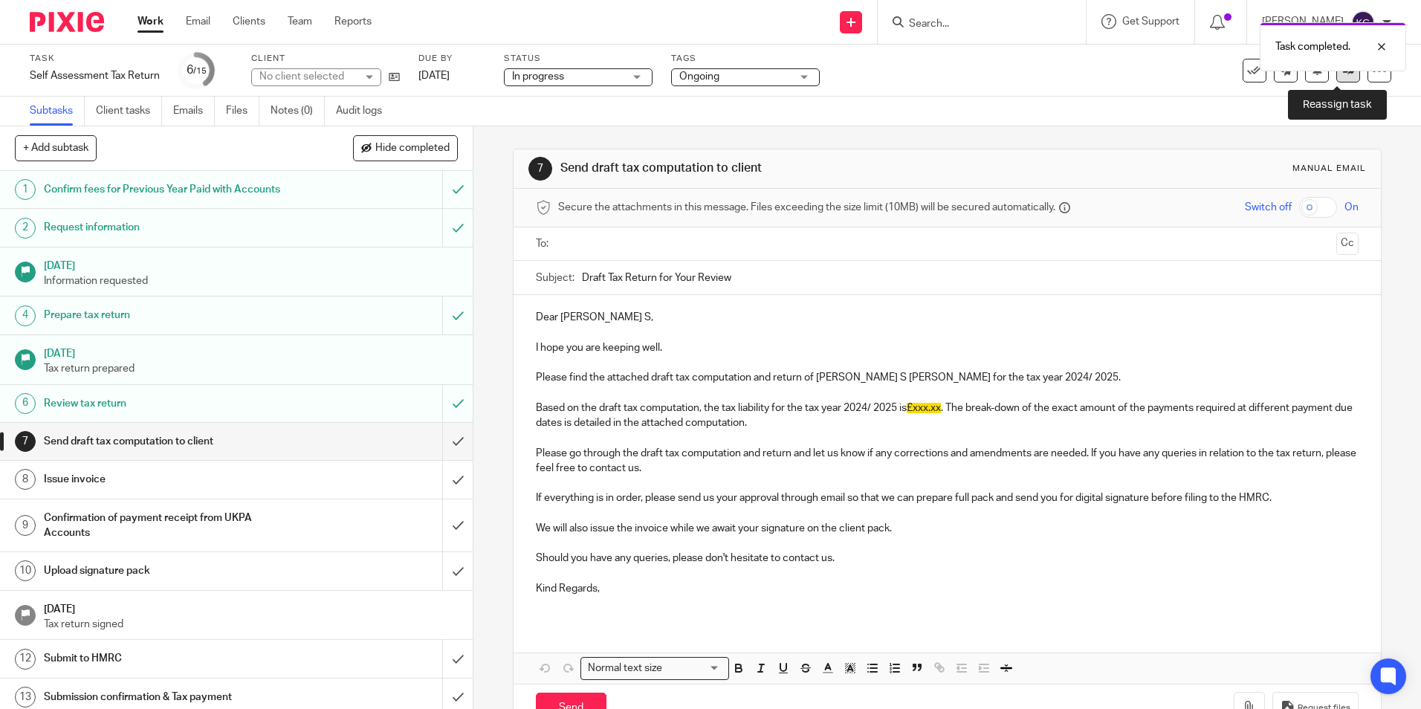
click at [1336, 79] on link at bounding box center [1348, 71] width 24 height 24
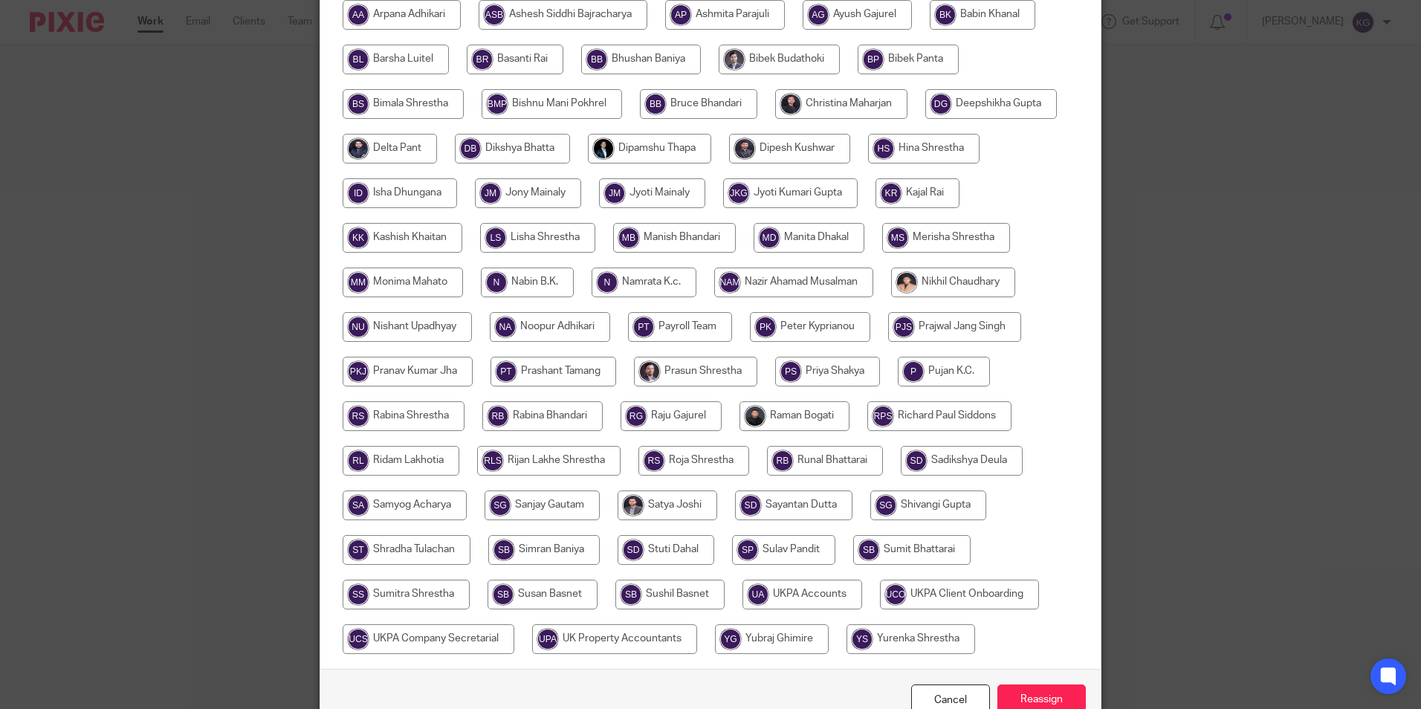
scroll to position [441, 0]
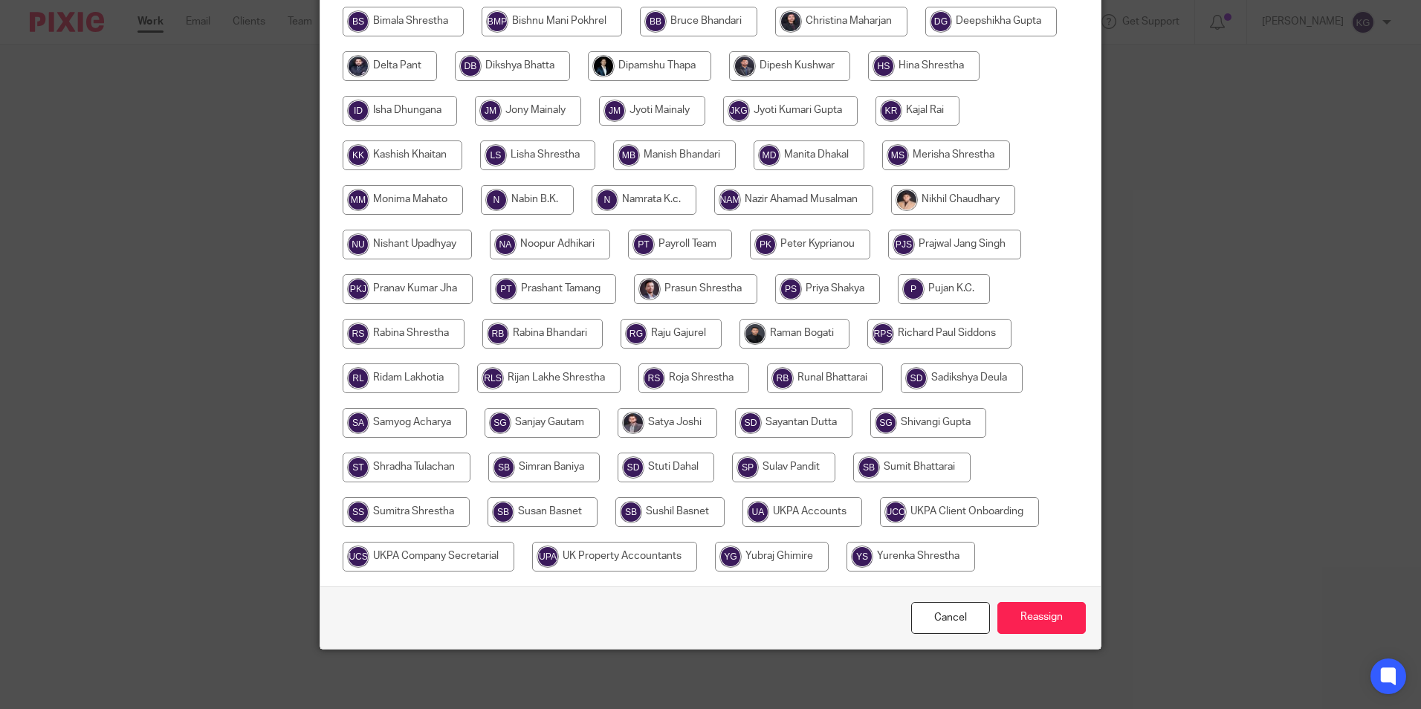
click at [661, 383] on input "radio" at bounding box center [693, 378] width 111 height 30
radio input "true"
click at [1024, 614] on input "Reassign" at bounding box center [1041, 618] width 88 height 32
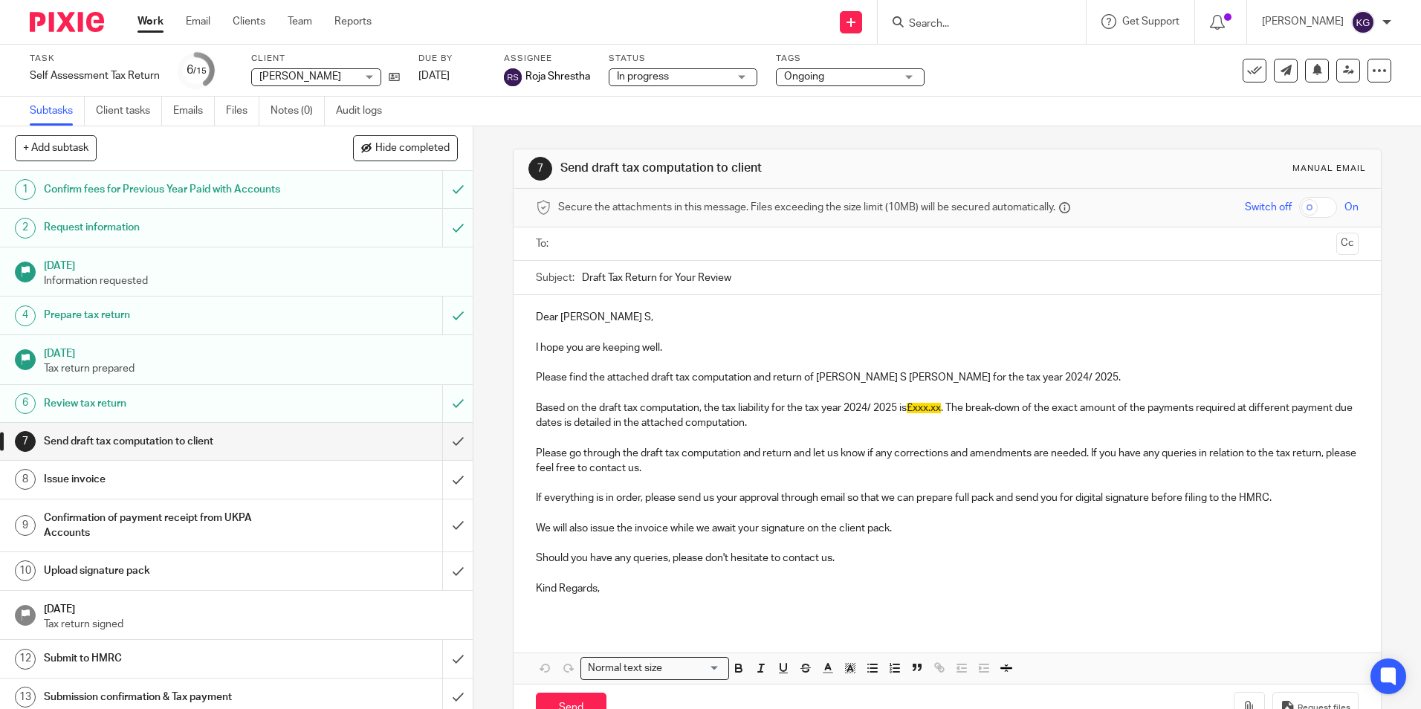
click at [66, 28] on img at bounding box center [67, 22] width 74 height 20
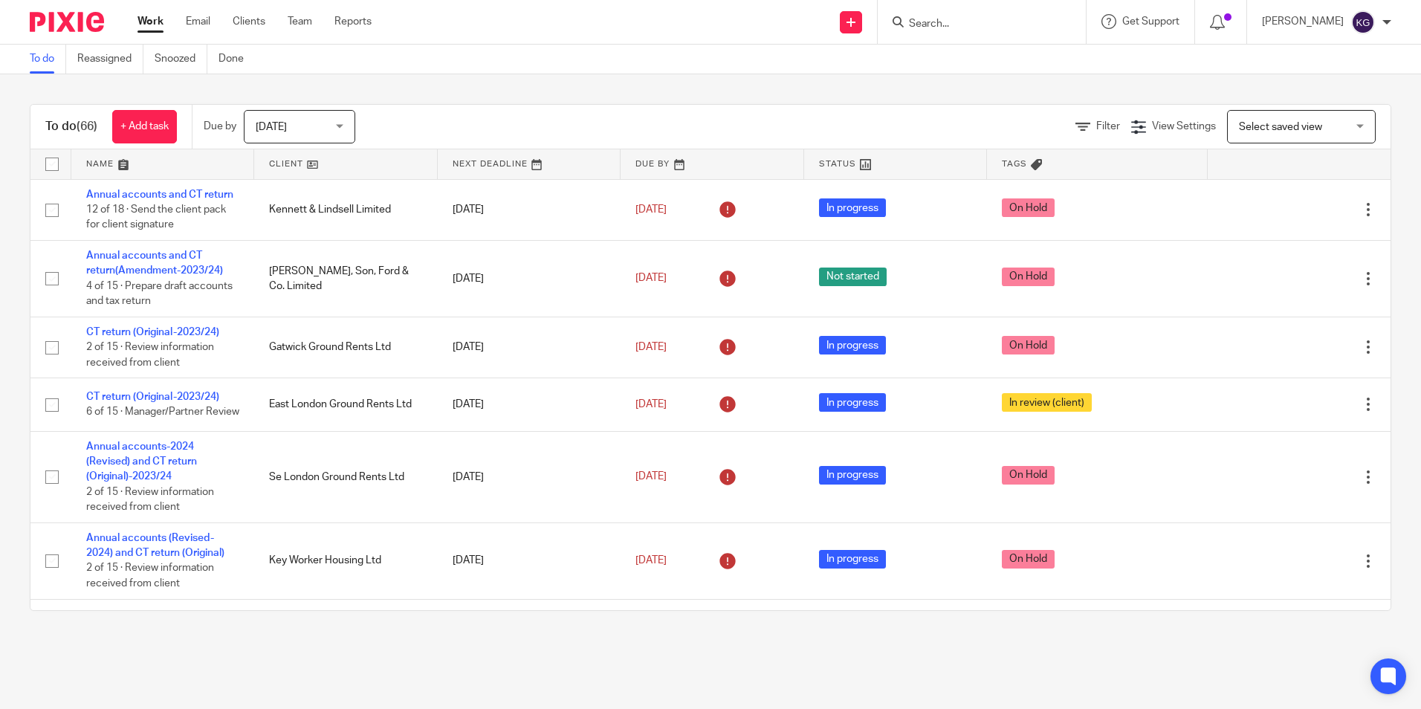
click at [930, 28] on input "Search" at bounding box center [974, 24] width 134 height 13
type input "[GEOGRAPHIC_DATA]"
click at [970, 51] on link at bounding box center [1029, 64] width 251 height 34
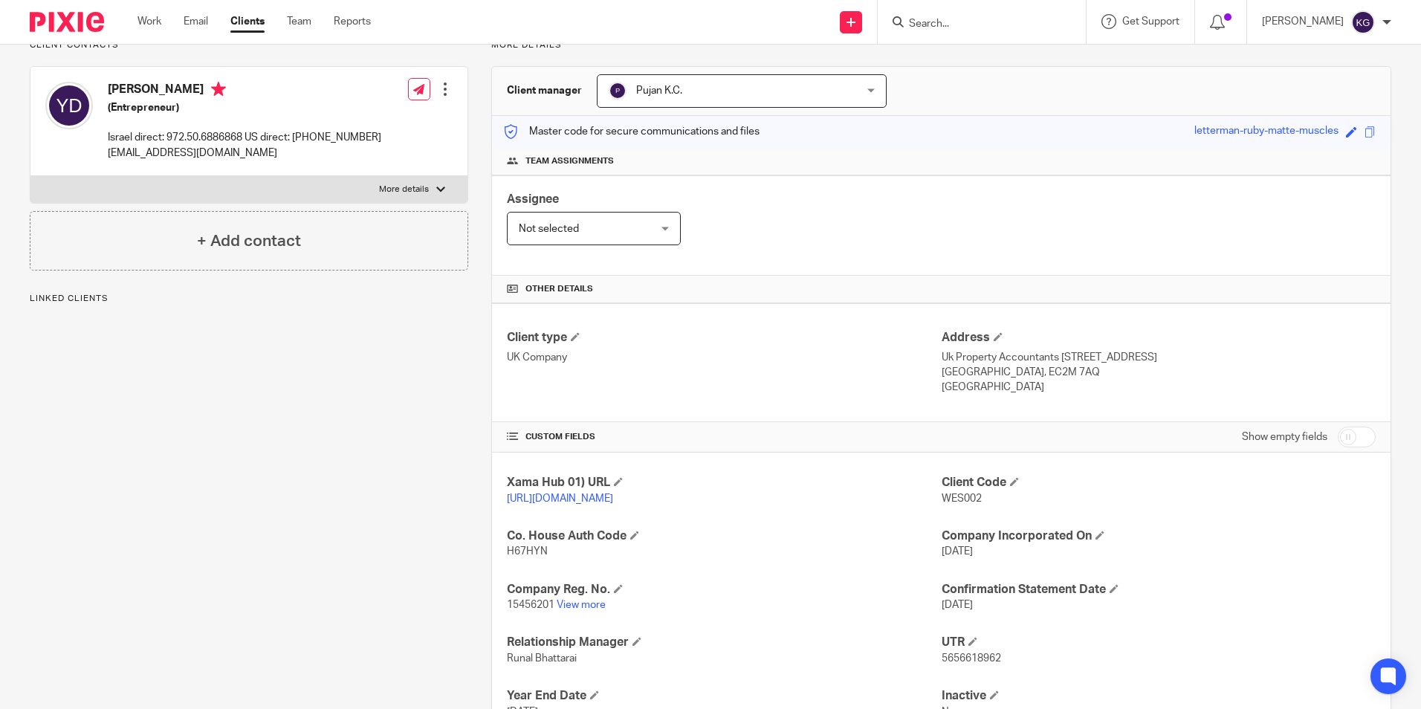
scroll to position [250, 0]
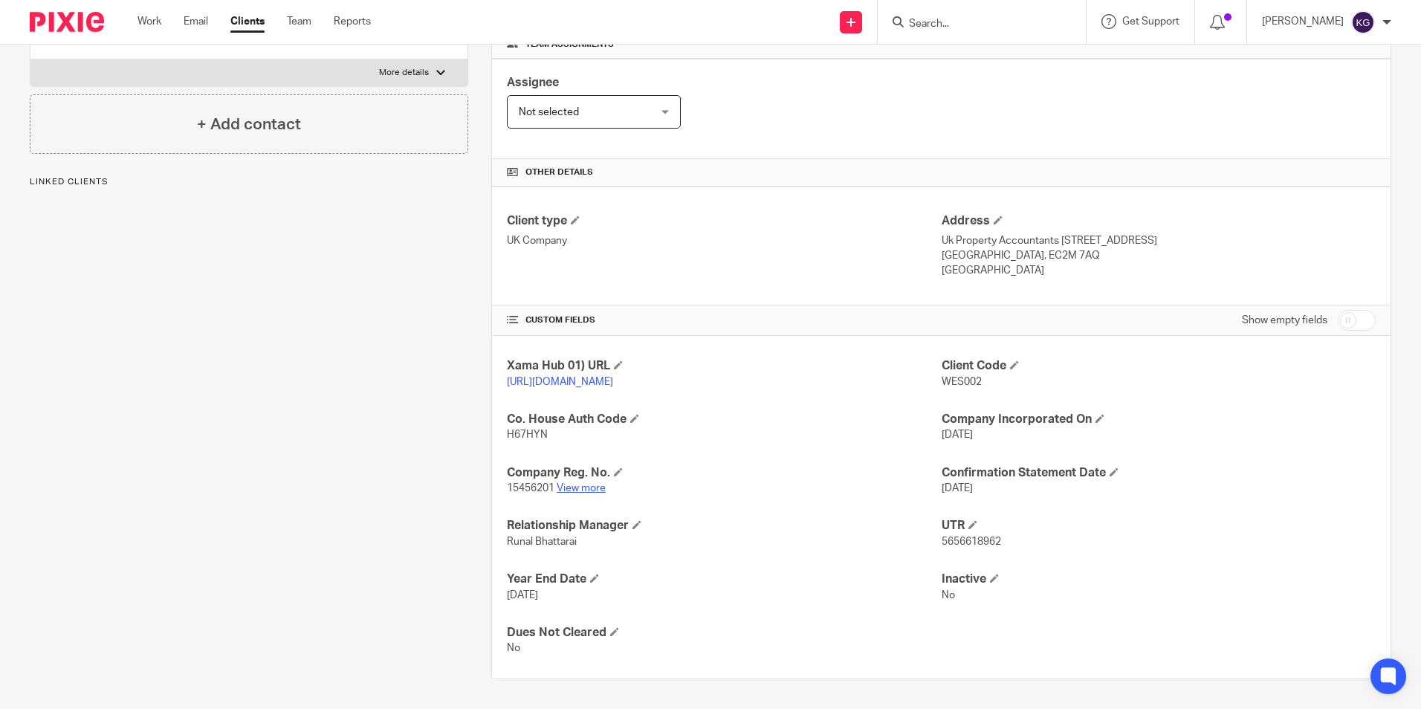
click at [575, 484] on link "View more" at bounding box center [581, 488] width 49 height 10
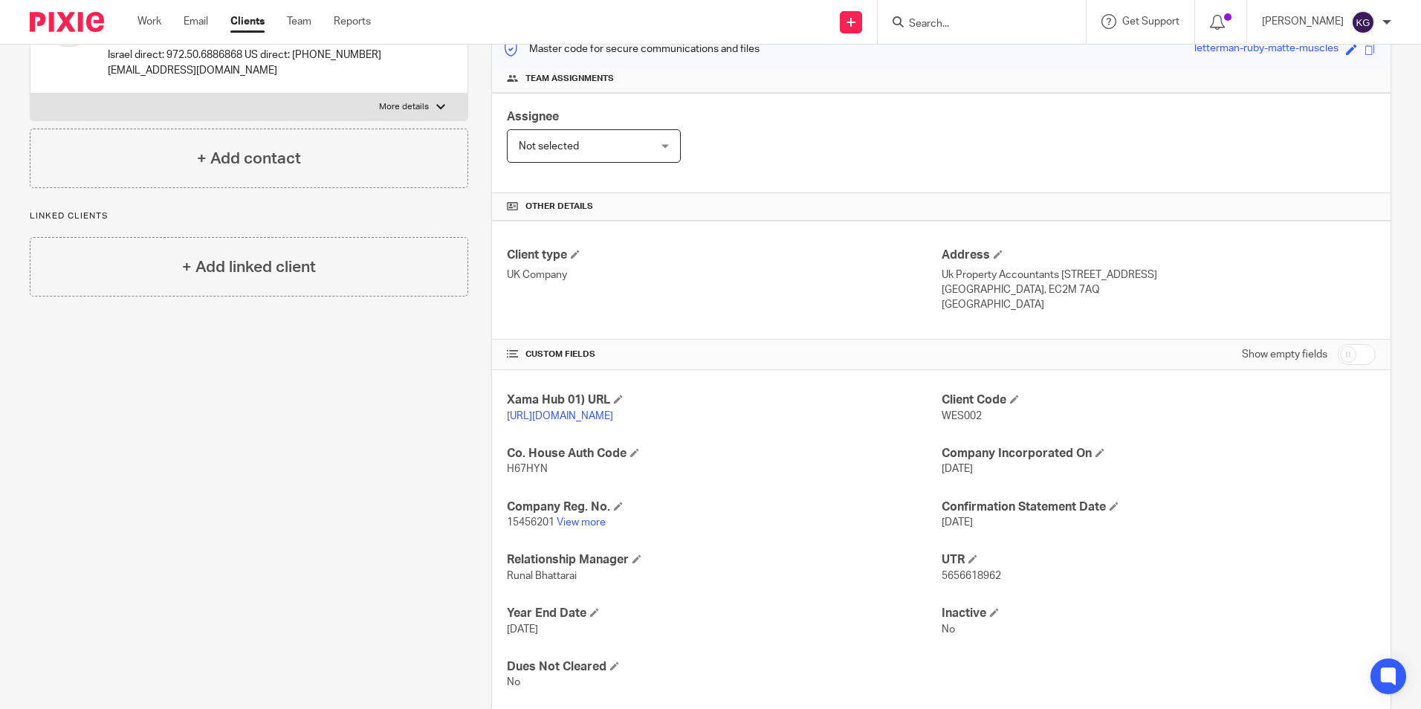
scroll to position [176, 0]
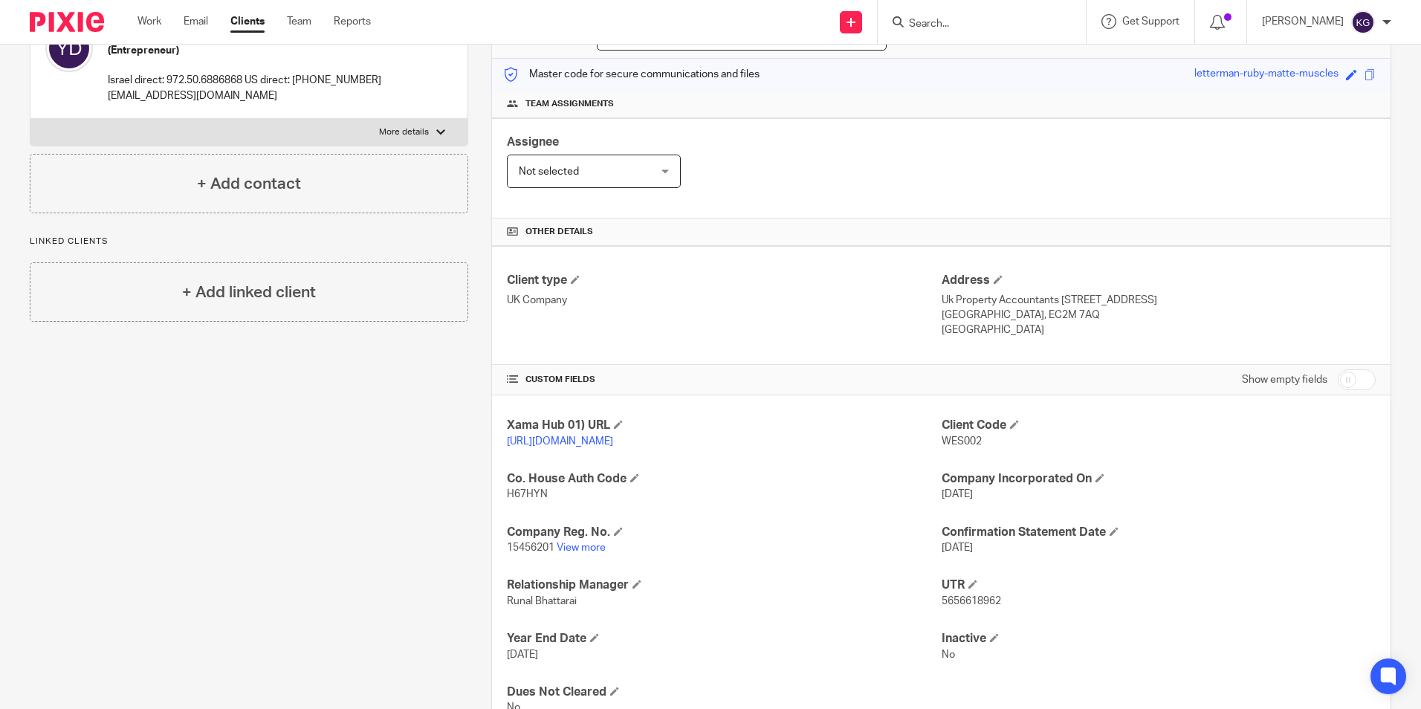
click at [956, 23] on input "Search" at bounding box center [974, 24] width 134 height 13
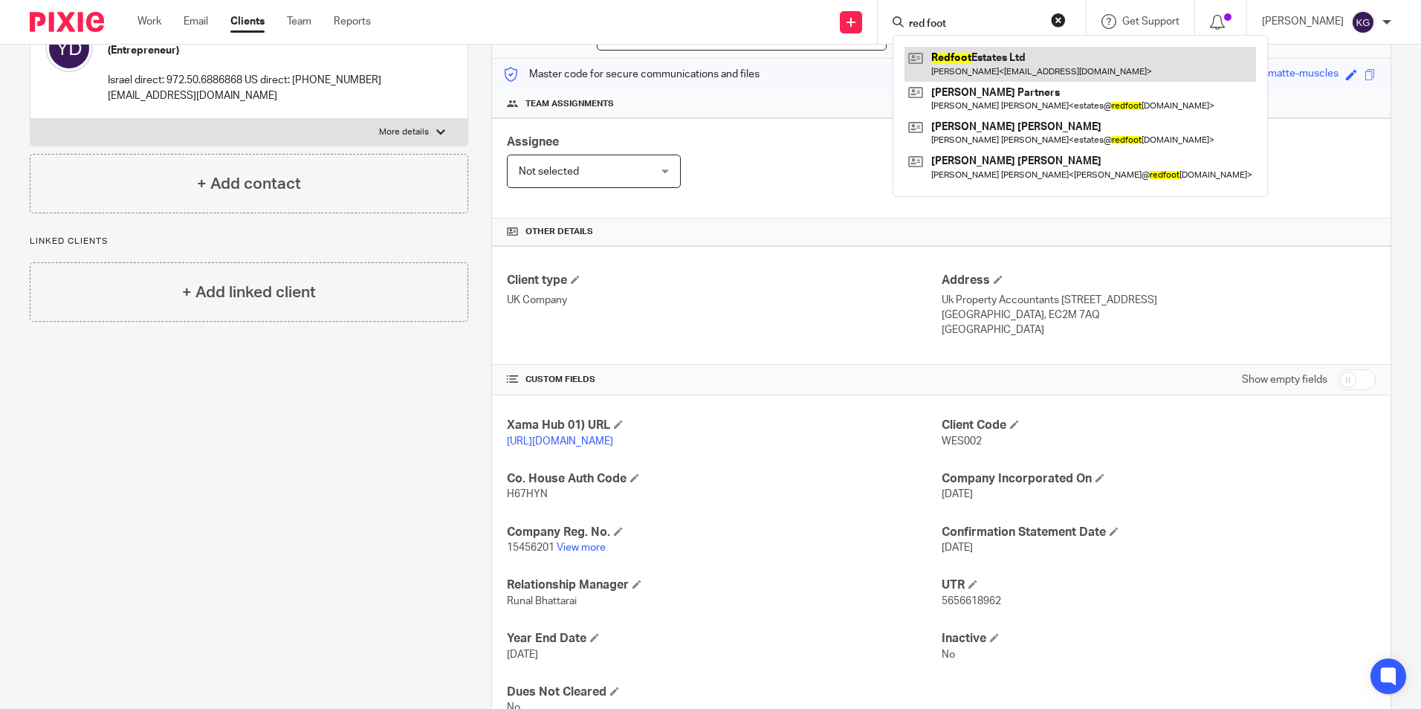
type input "red foot"
click at [1022, 64] on link at bounding box center [1079, 64] width 351 height 34
